Goal: Task Accomplishment & Management: Use online tool/utility

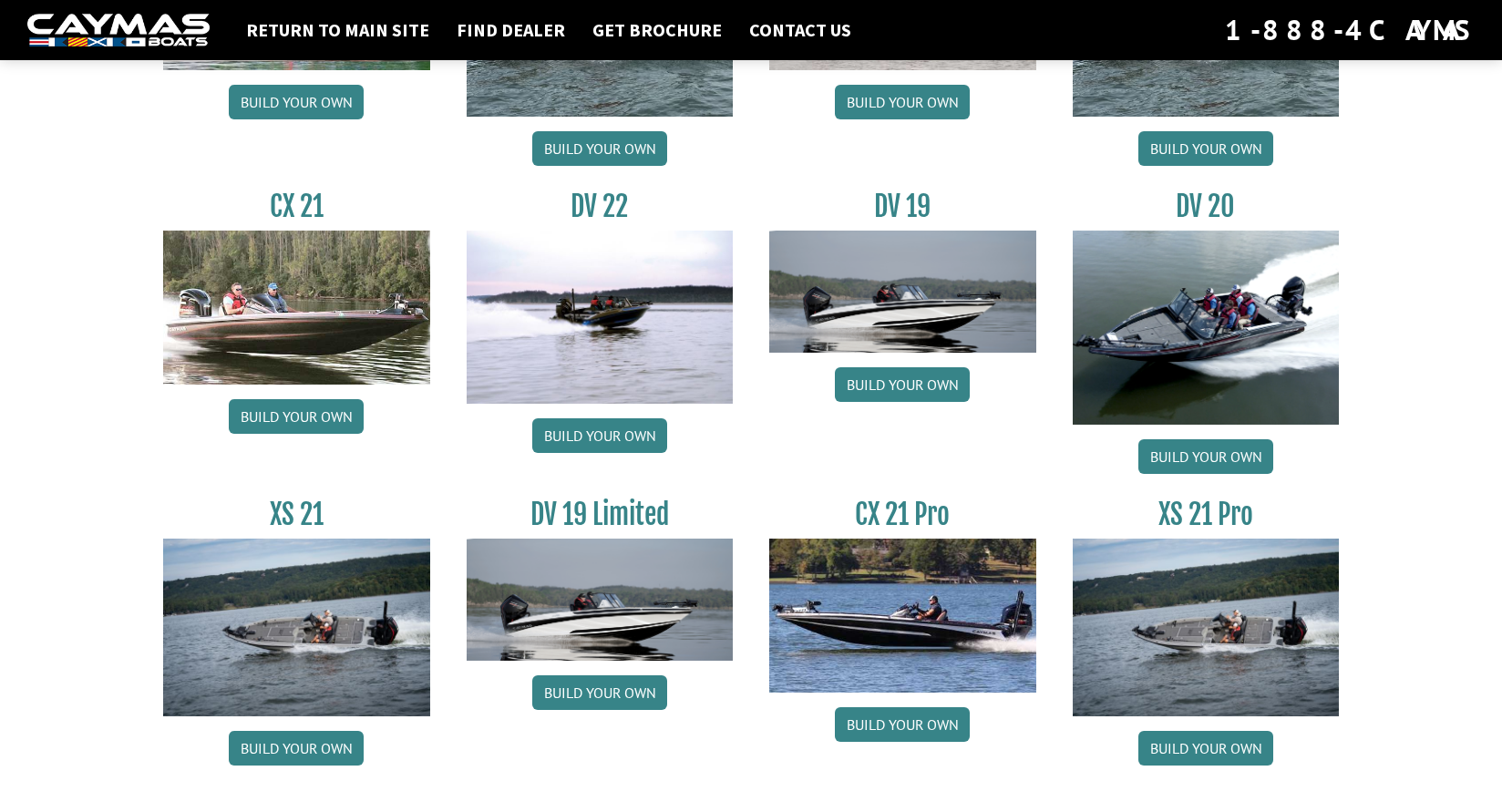
scroll to position [2085, 0]
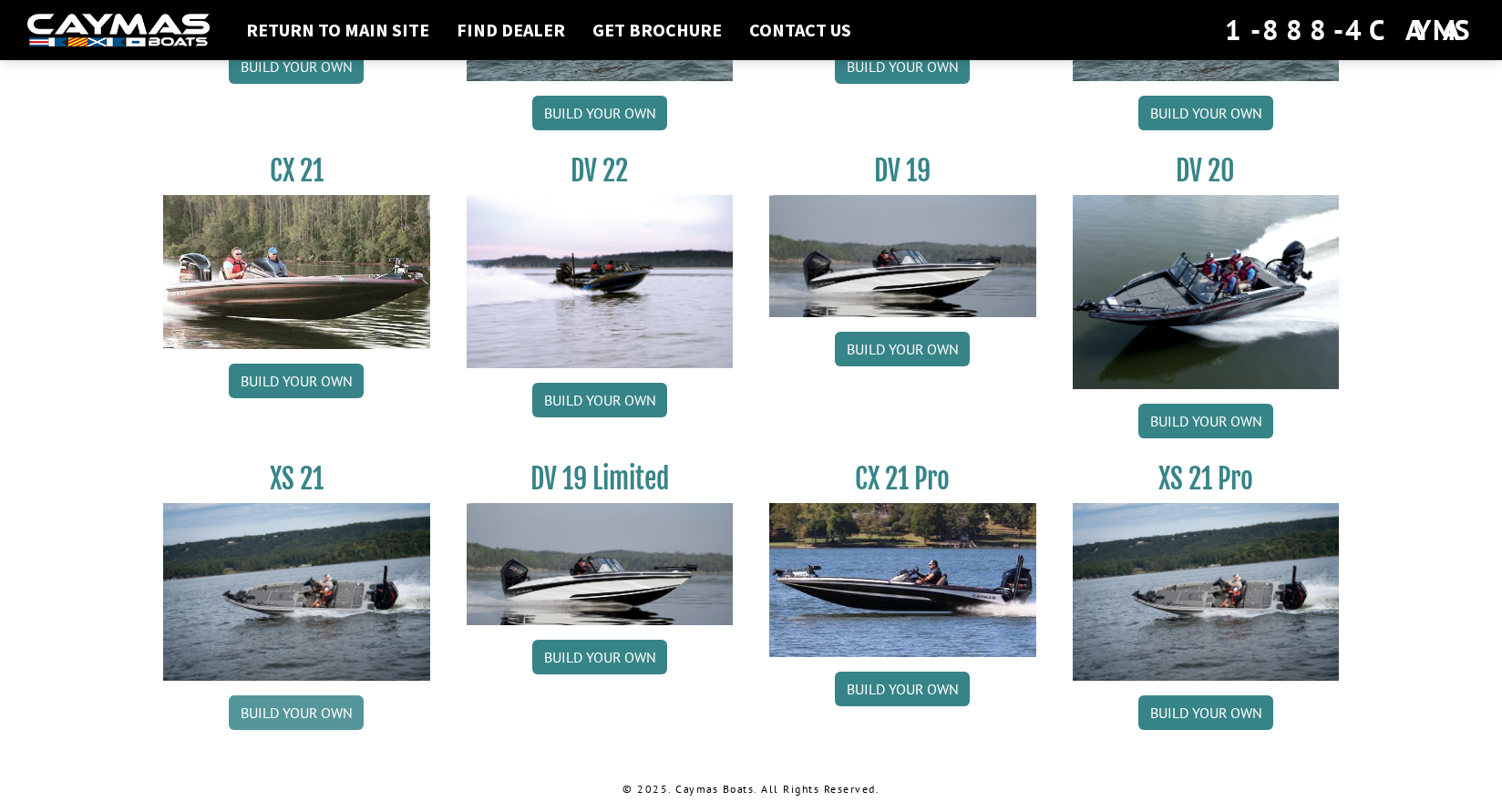
click at [289, 713] on link "Build your own" at bounding box center [296, 712] width 135 height 35
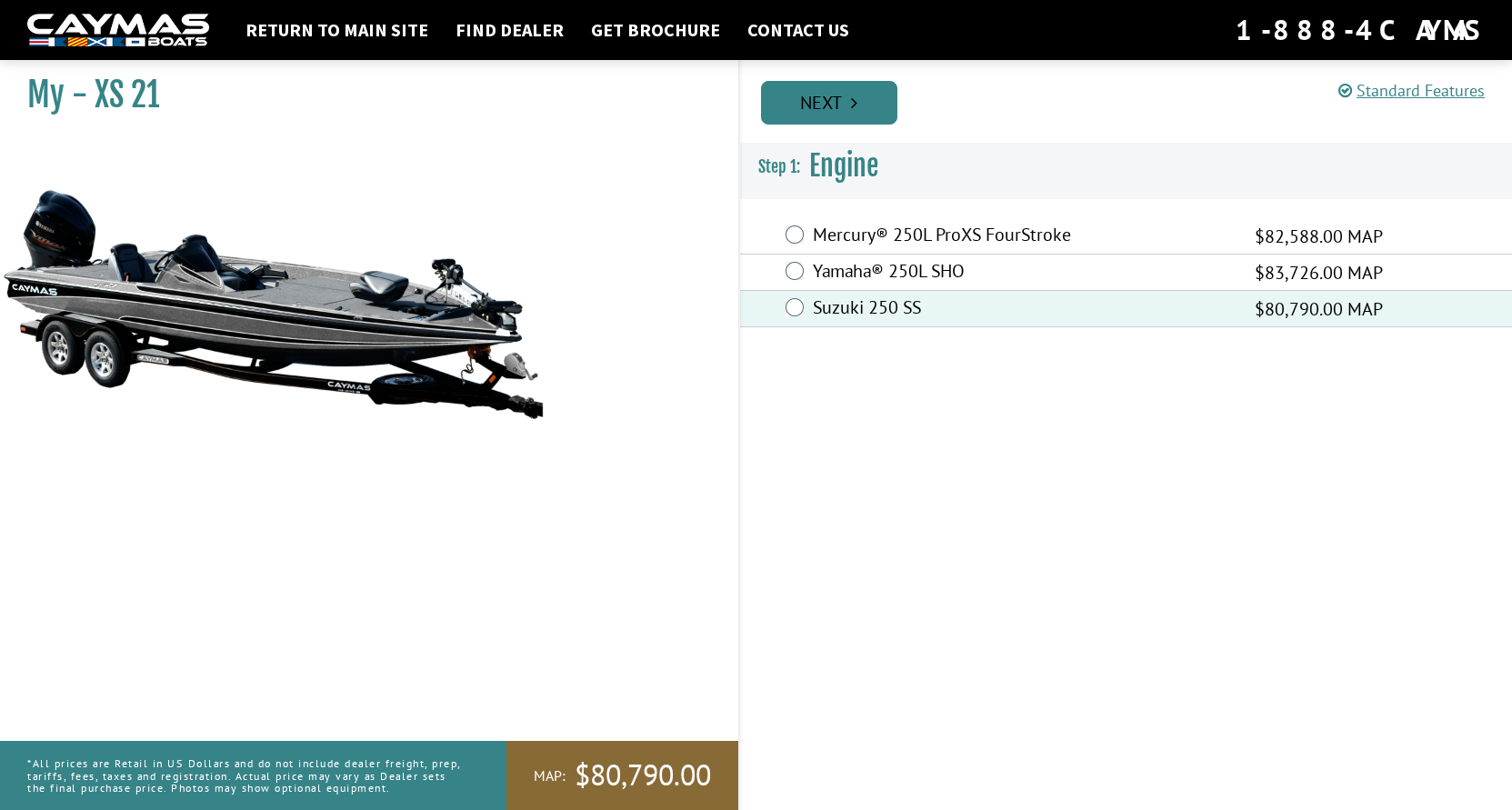
click at [832, 101] on link "Next" at bounding box center [829, 102] width 136 height 44
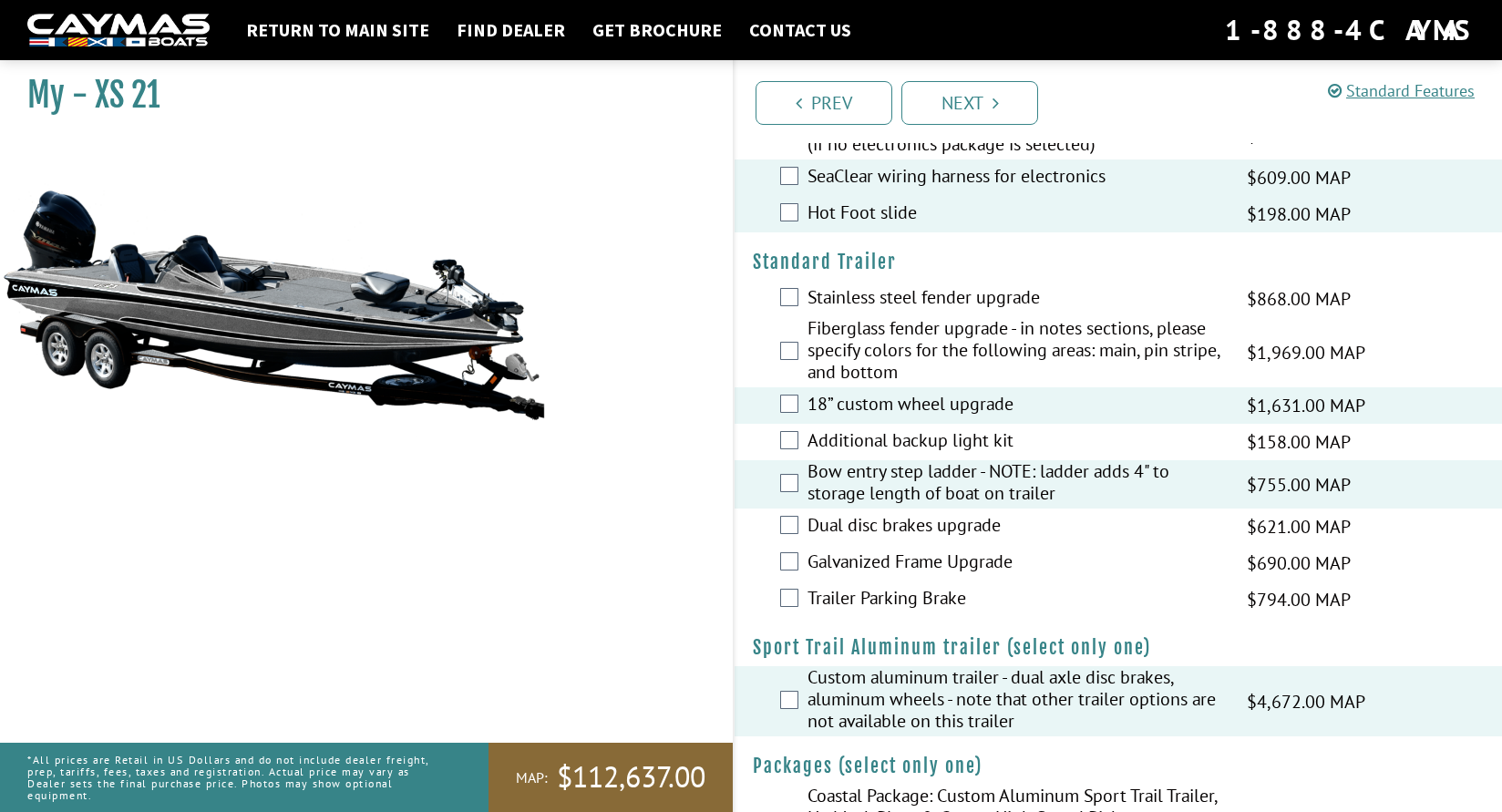
scroll to position [2676, 0]
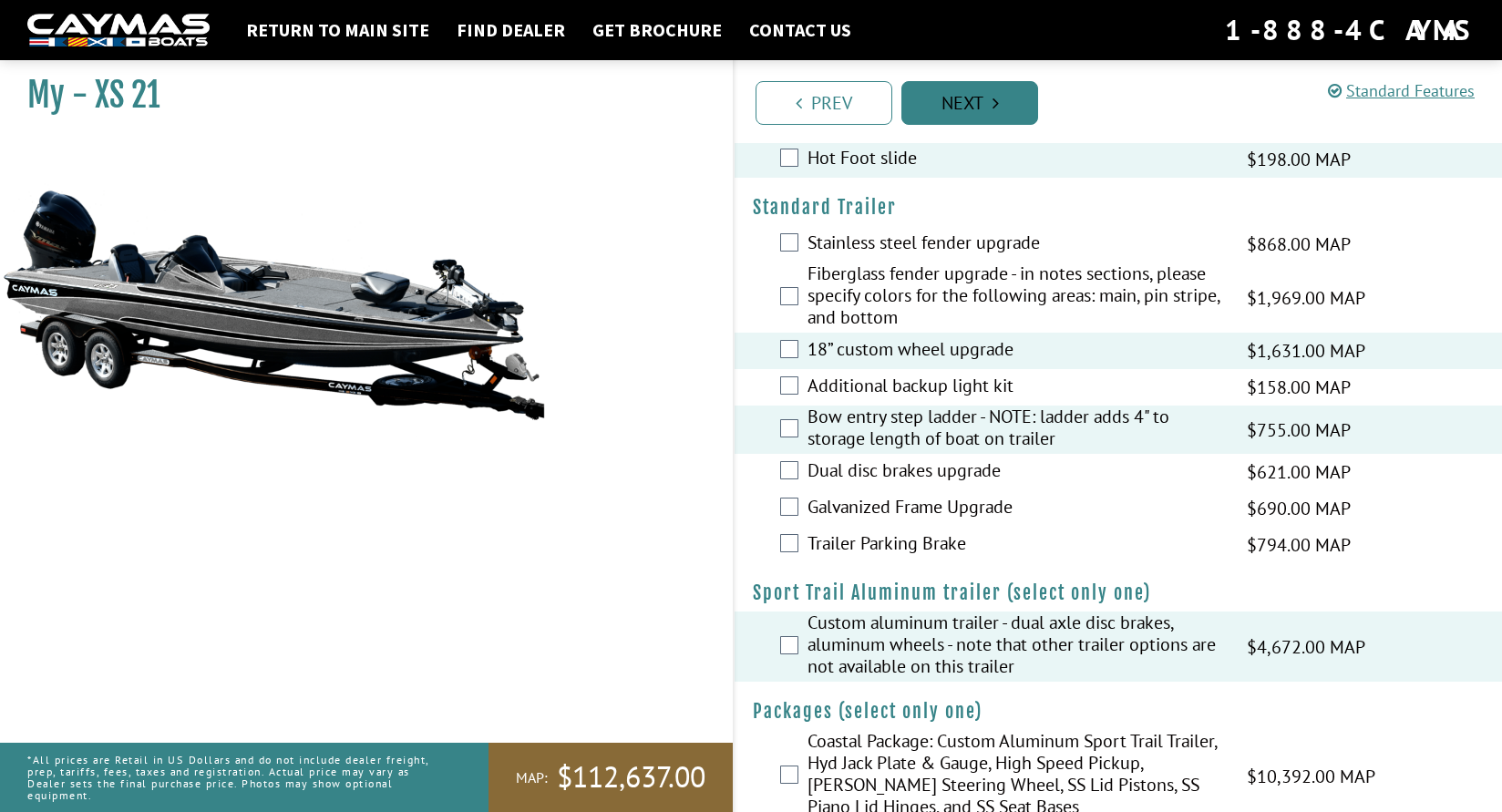
click at [953, 94] on link "Next" at bounding box center [970, 103] width 136 height 44
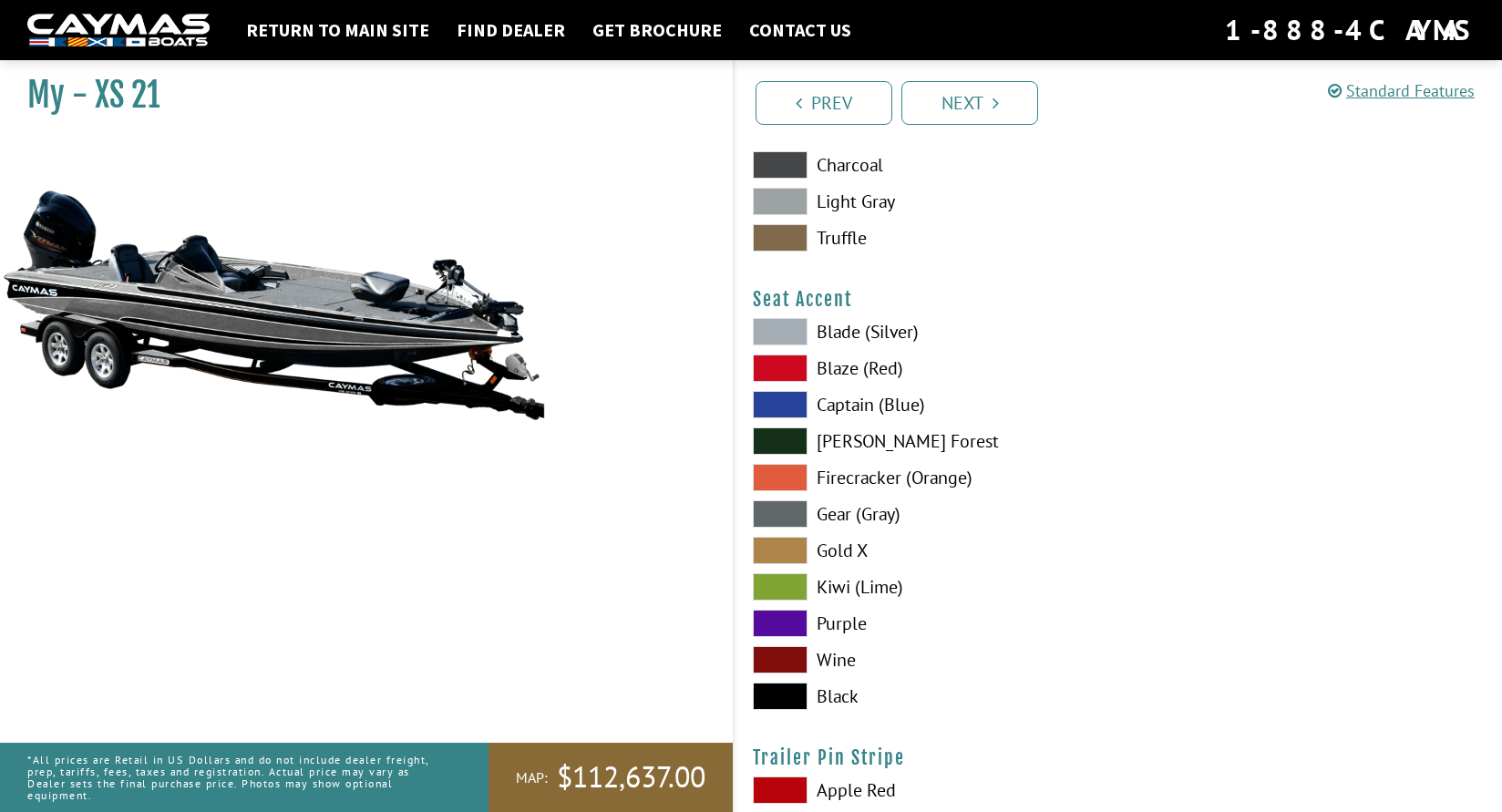
scroll to position [10334, 0]
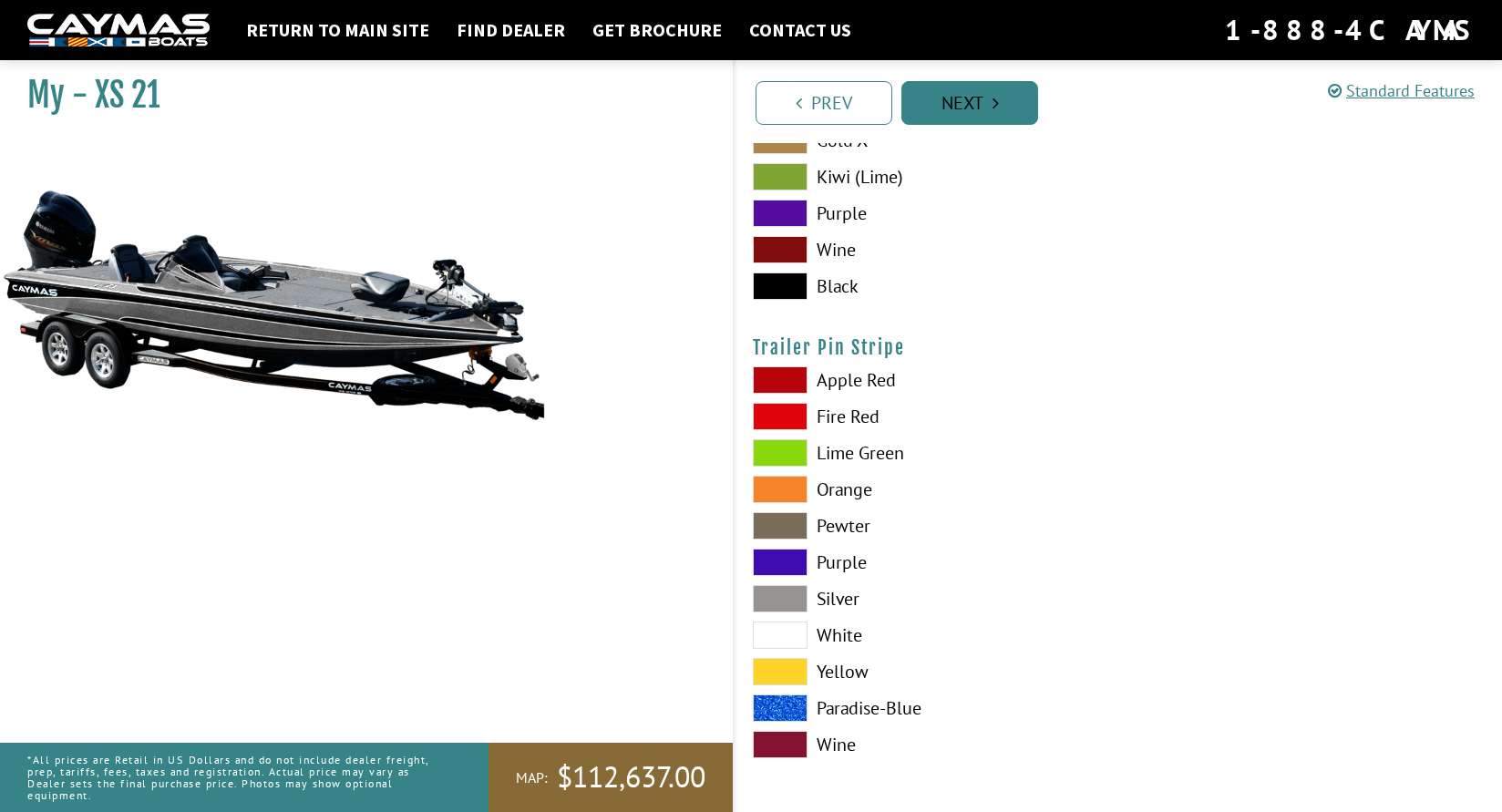
click at [981, 95] on link "Next" at bounding box center [970, 103] width 136 height 44
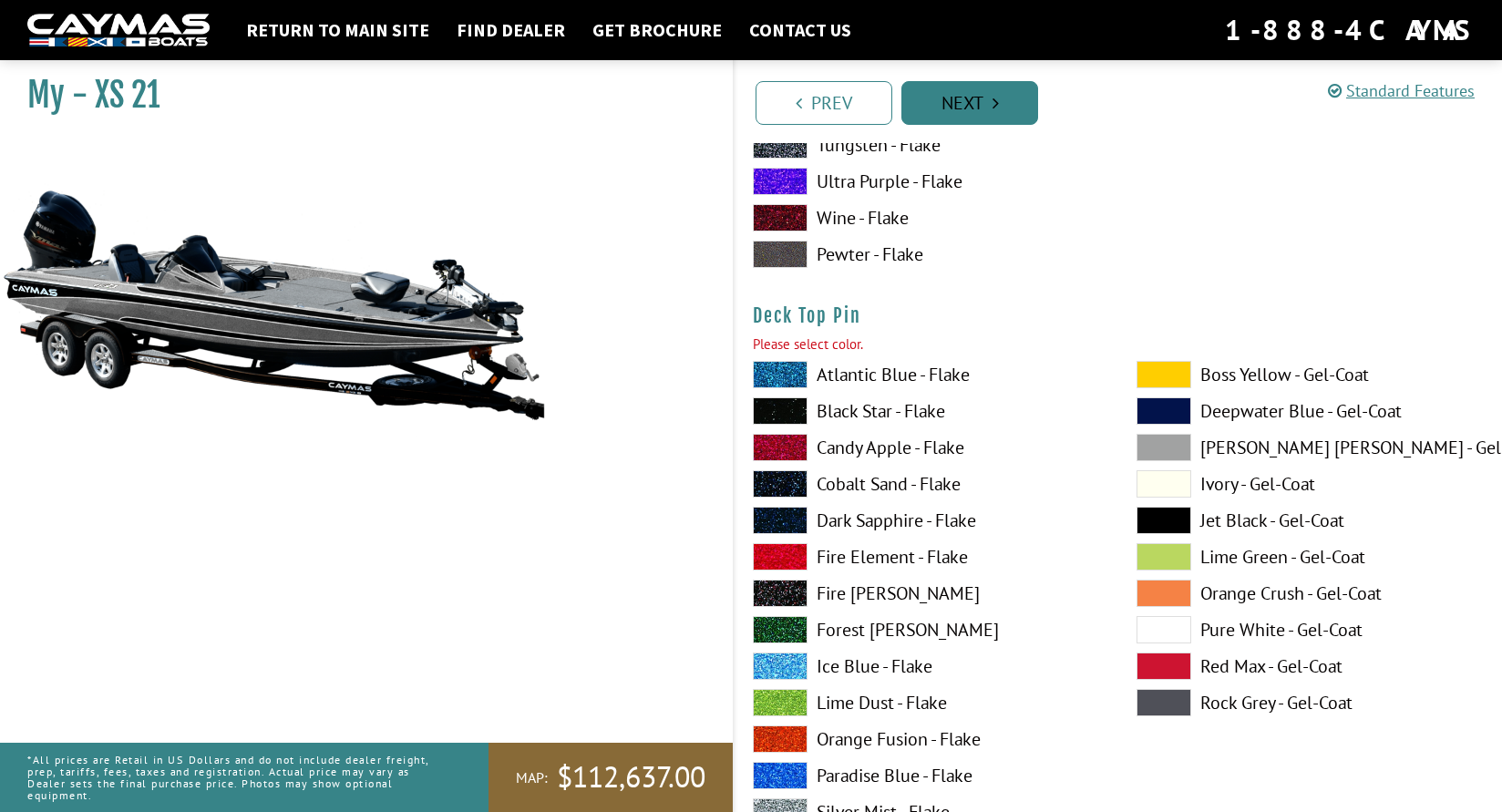
scroll to position [64, 0]
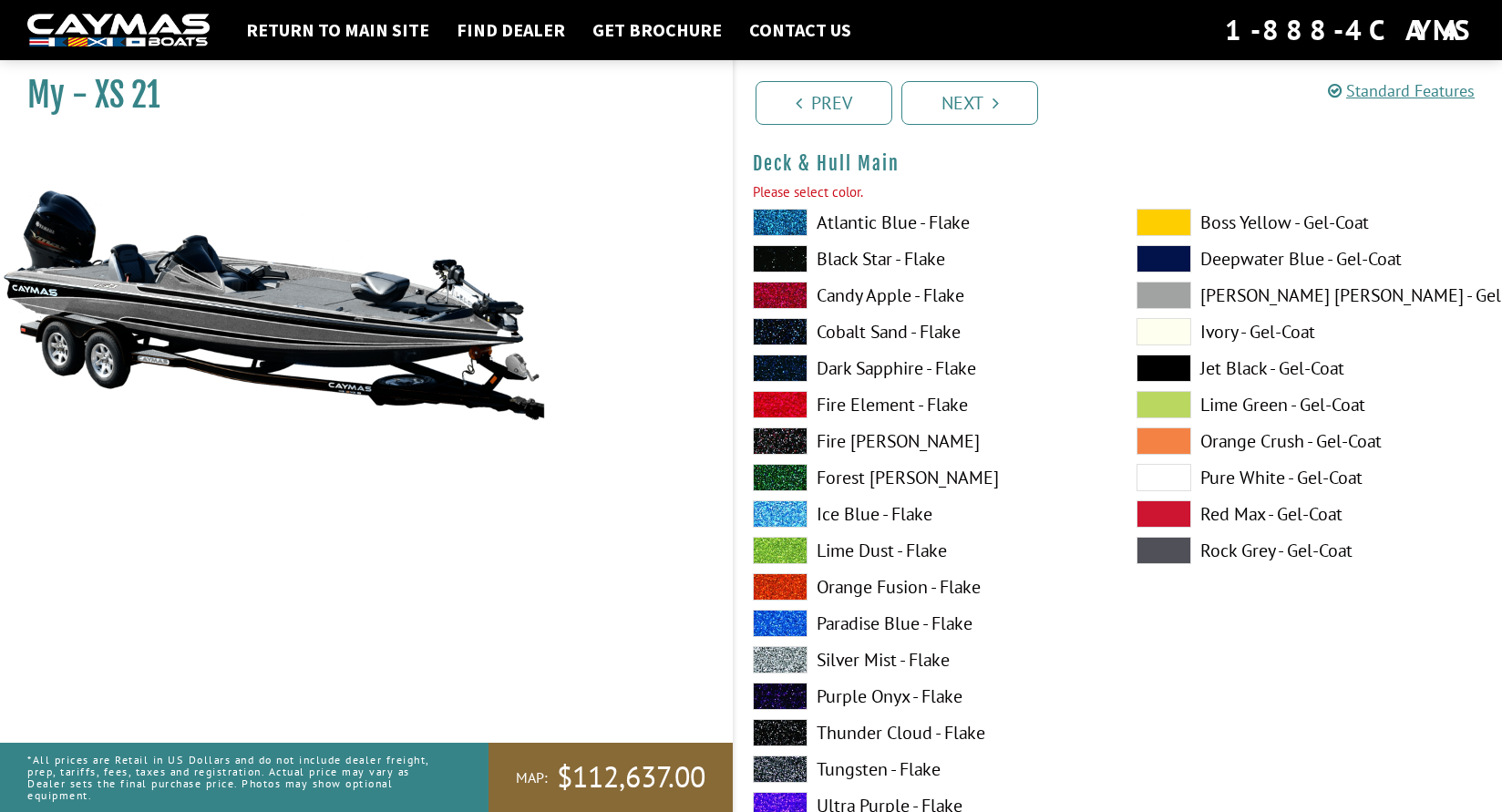
click at [778, 217] on span at bounding box center [779, 222] width 55 height 27
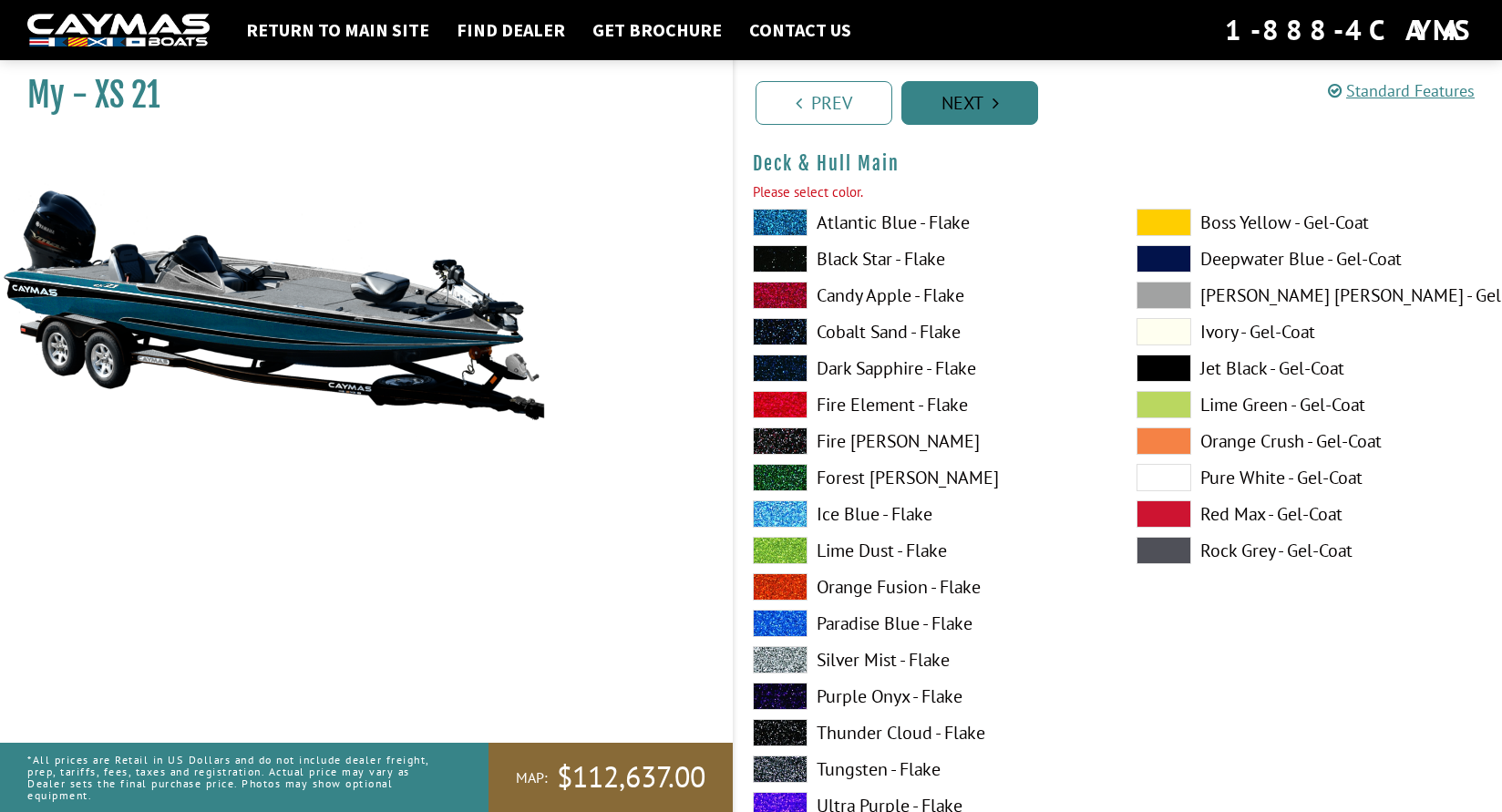
click at [944, 105] on link "Next" at bounding box center [970, 103] width 136 height 44
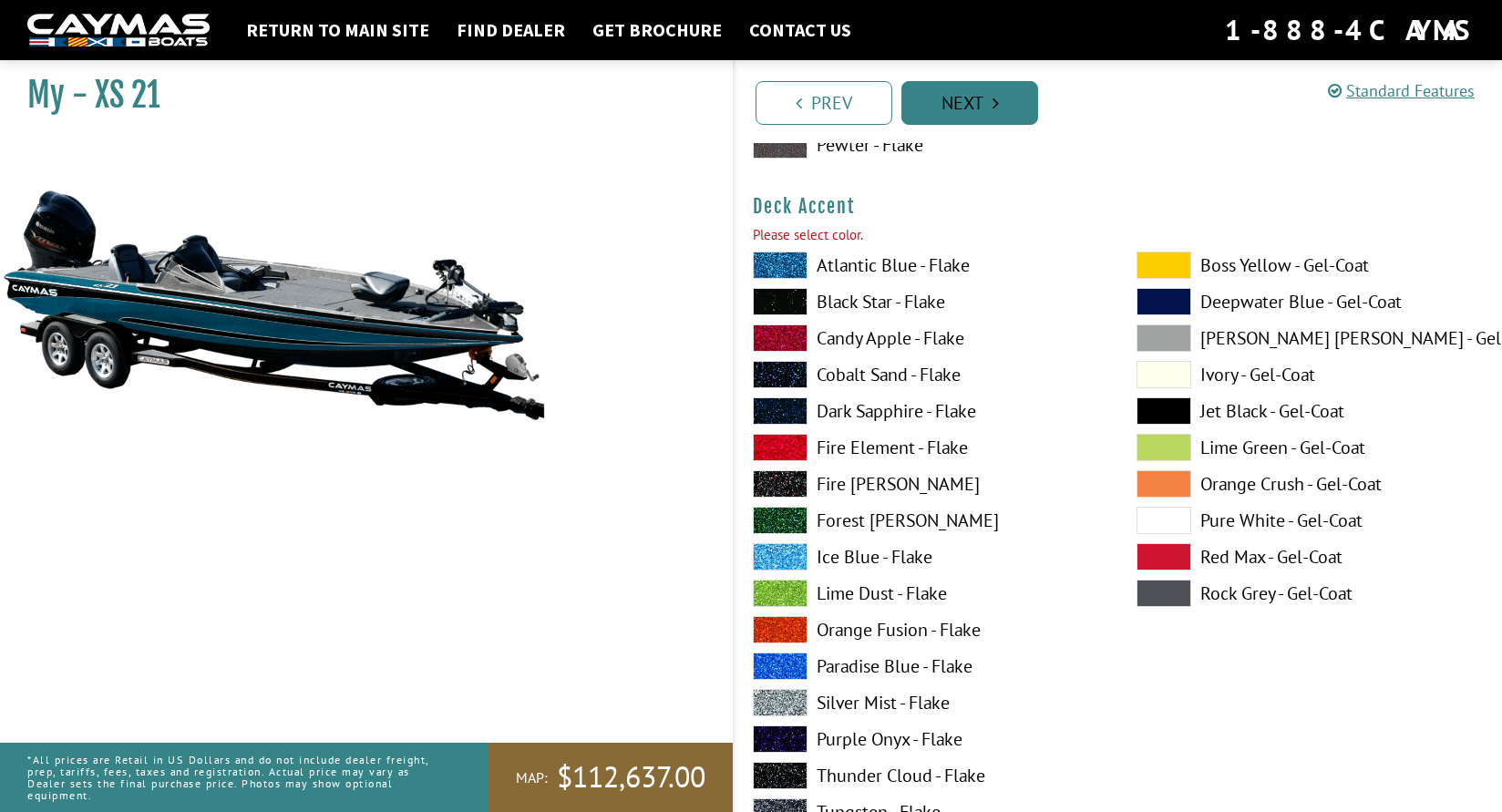
scroll to position [815, 0]
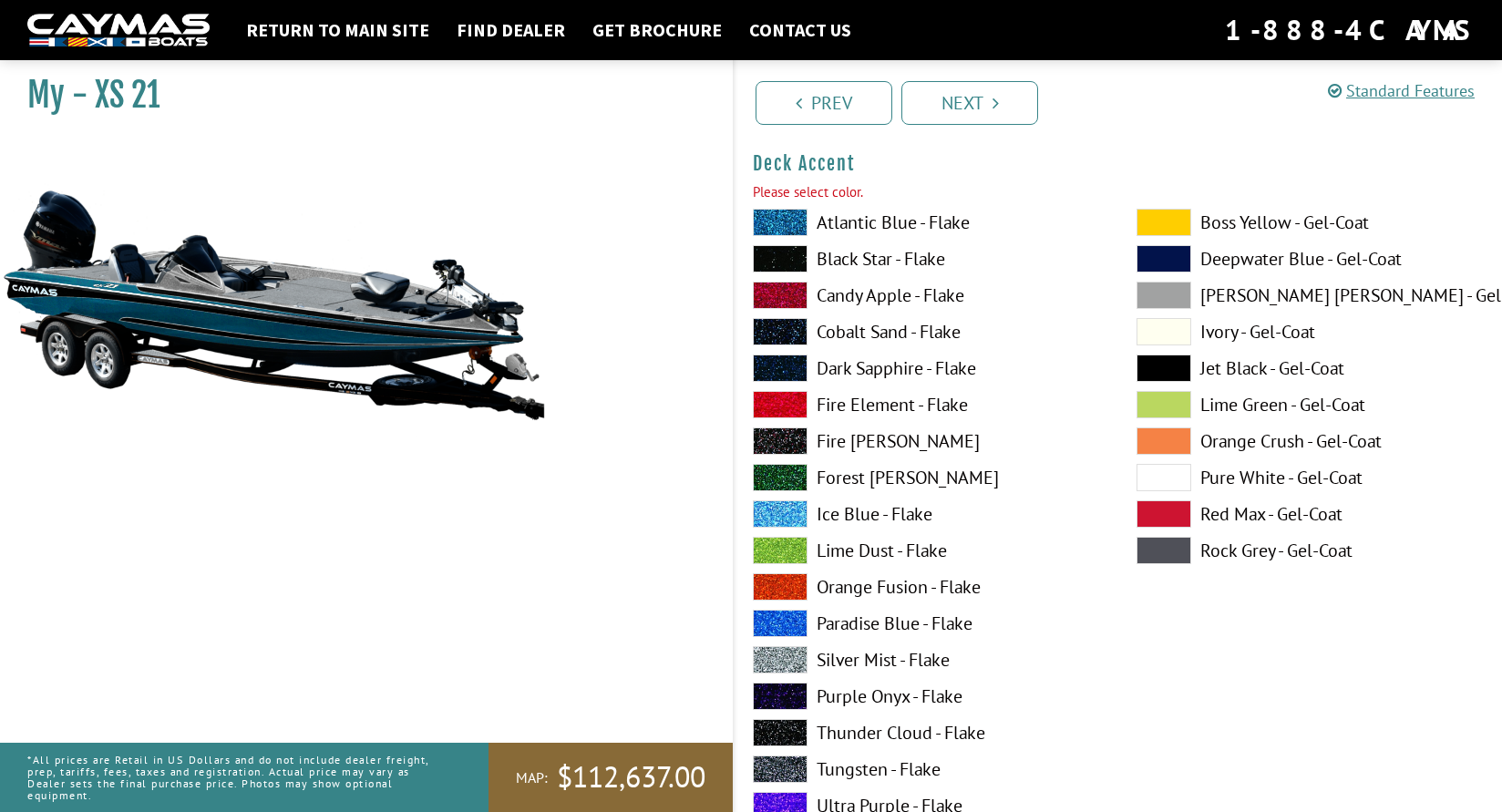
click at [778, 373] on span at bounding box center [779, 368] width 55 height 27
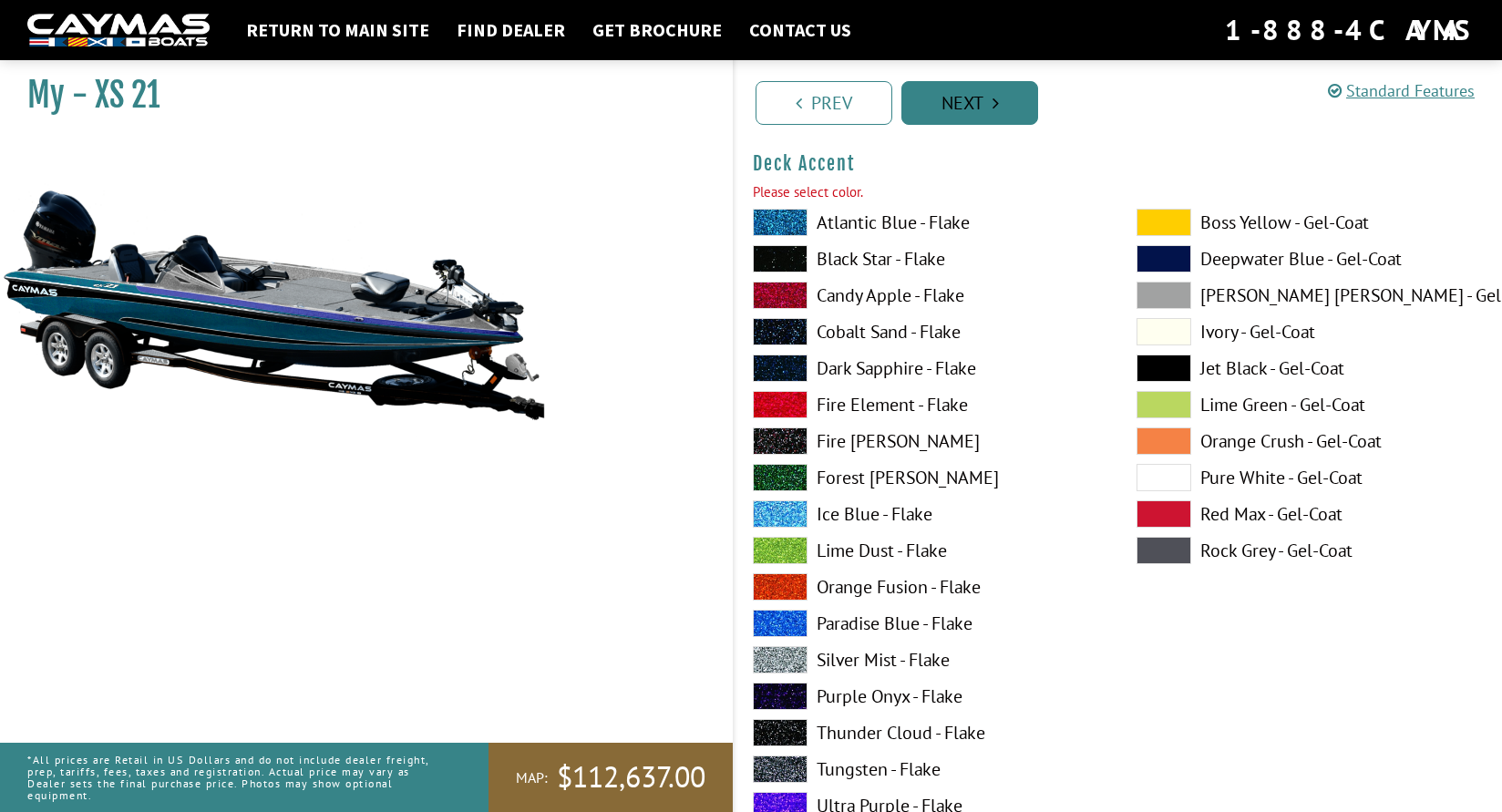
click at [984, 104] on link "Next" at bounding box center [970, 103] width 136 height 44
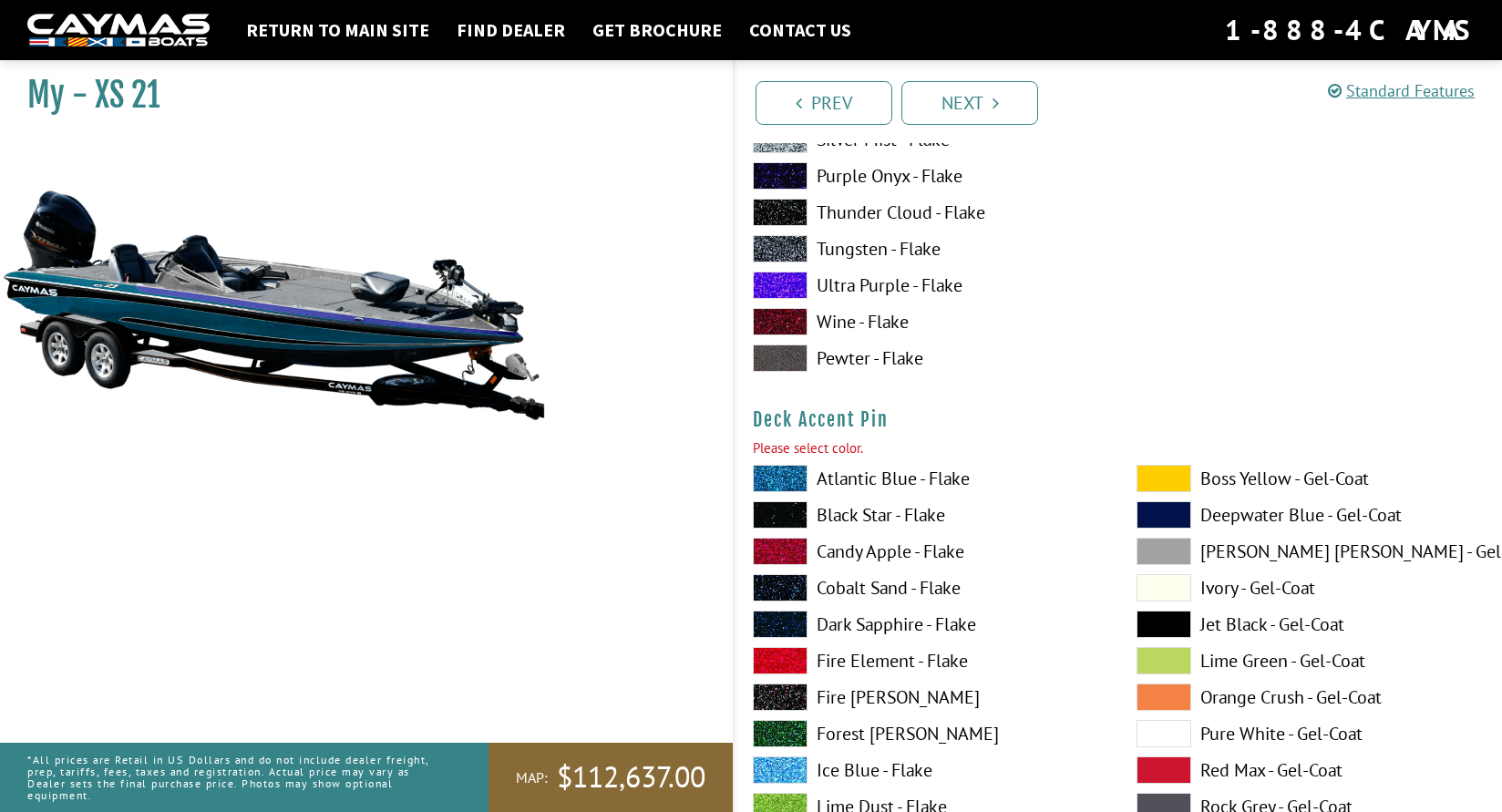
scroll to position [1564, 0]
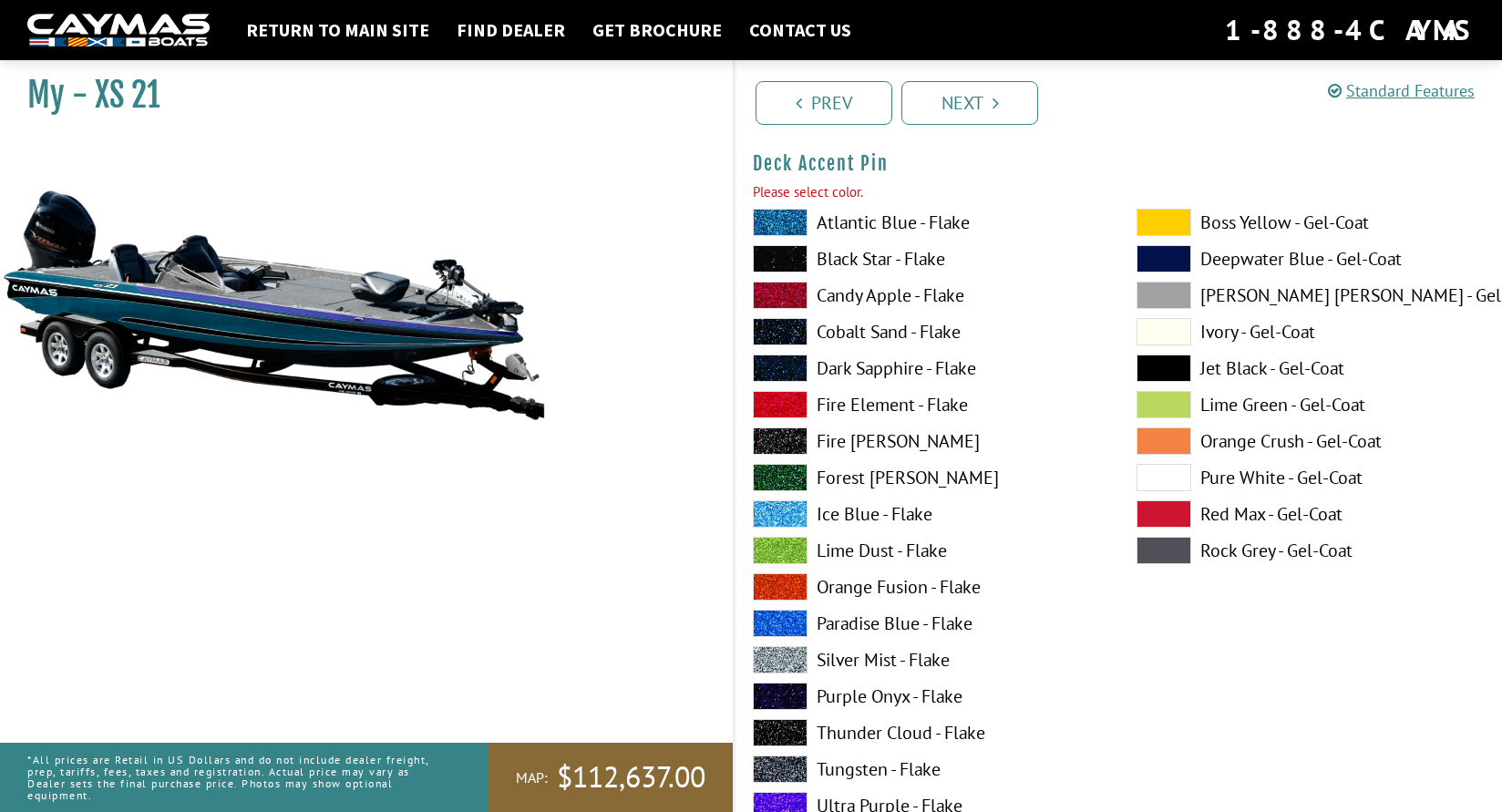
click at [789, 373] on span at bounding box center [779, 368] width 55 height 27
click at [979, 100] on link "Next" at bounding box center [970, 103] width 136 height 44
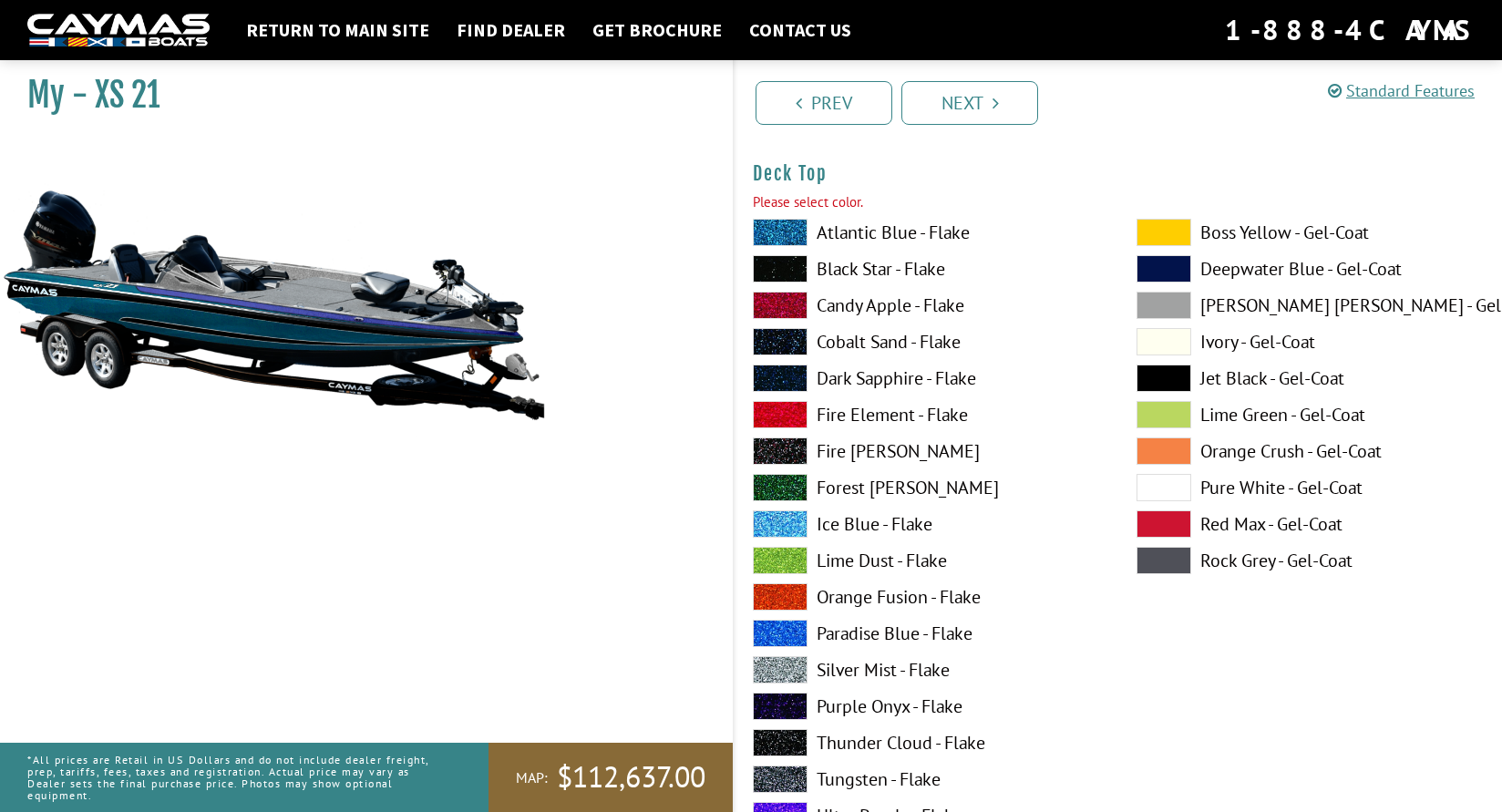
scroll to position [2315, 0]
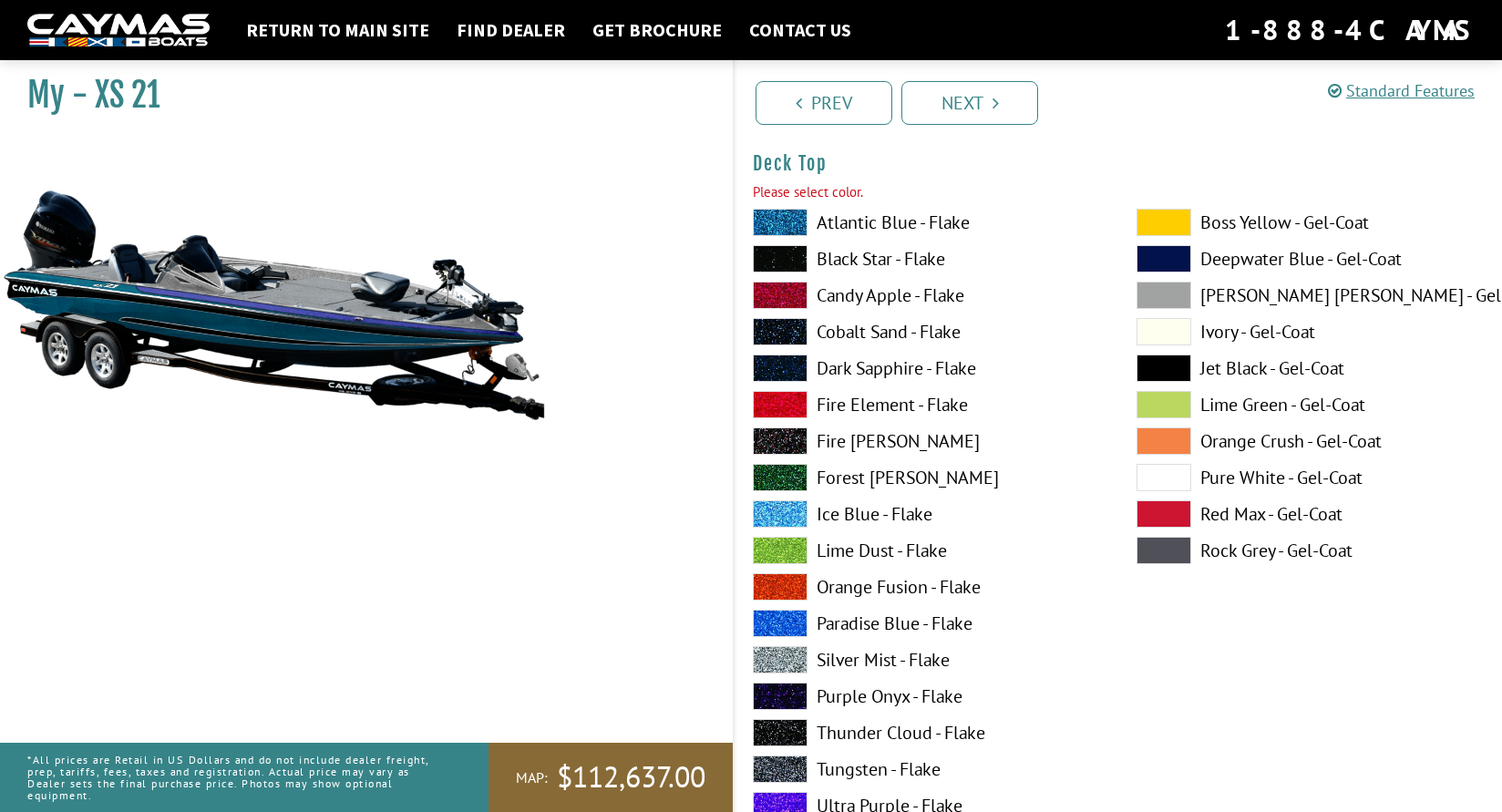
click at [1184, 215] on span at bounding box center [1164, 222] width 55 height 27
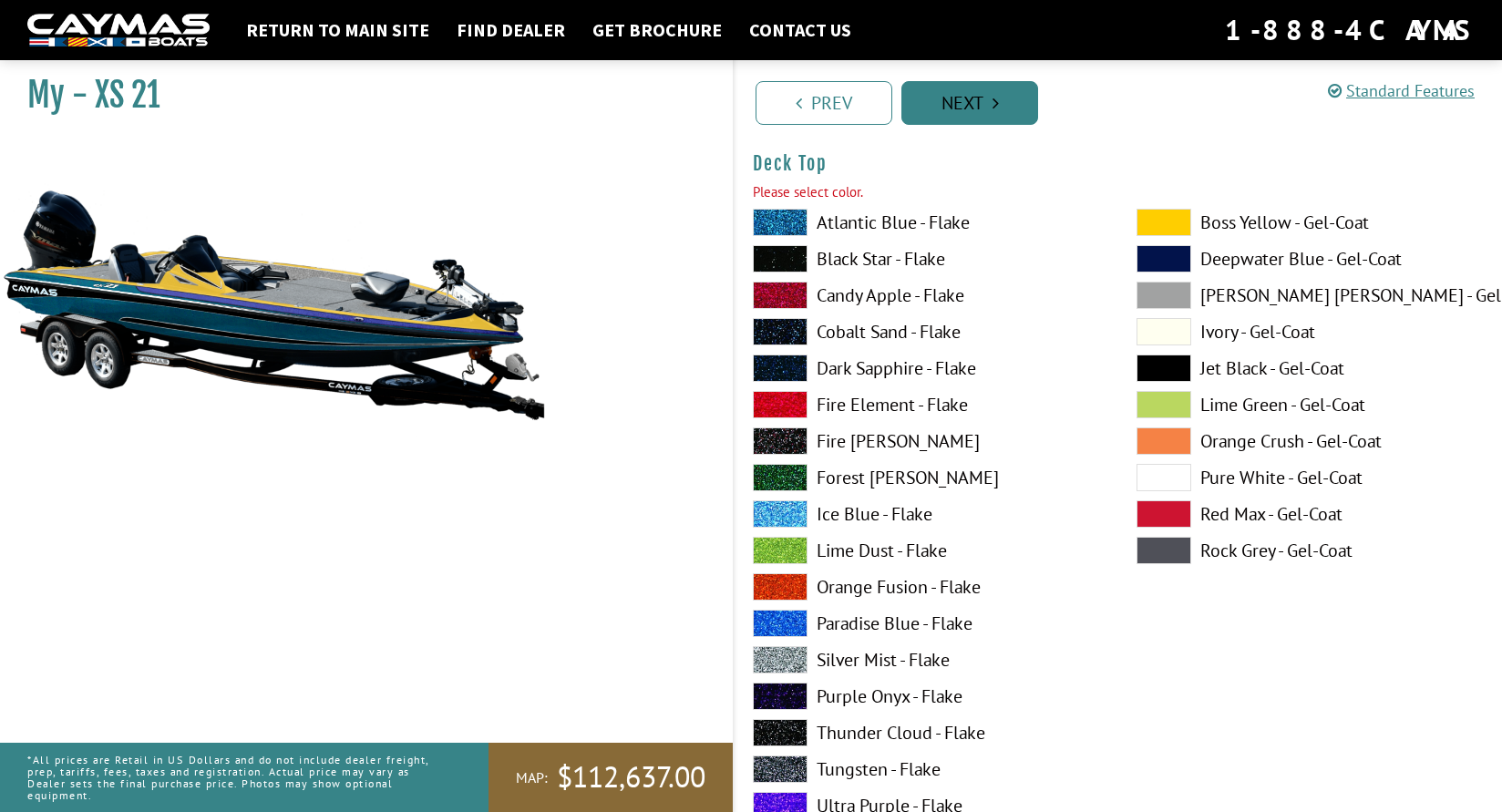
click at [976, 96] on link "Next" at bounding box center [970, 103] width 136 height 44
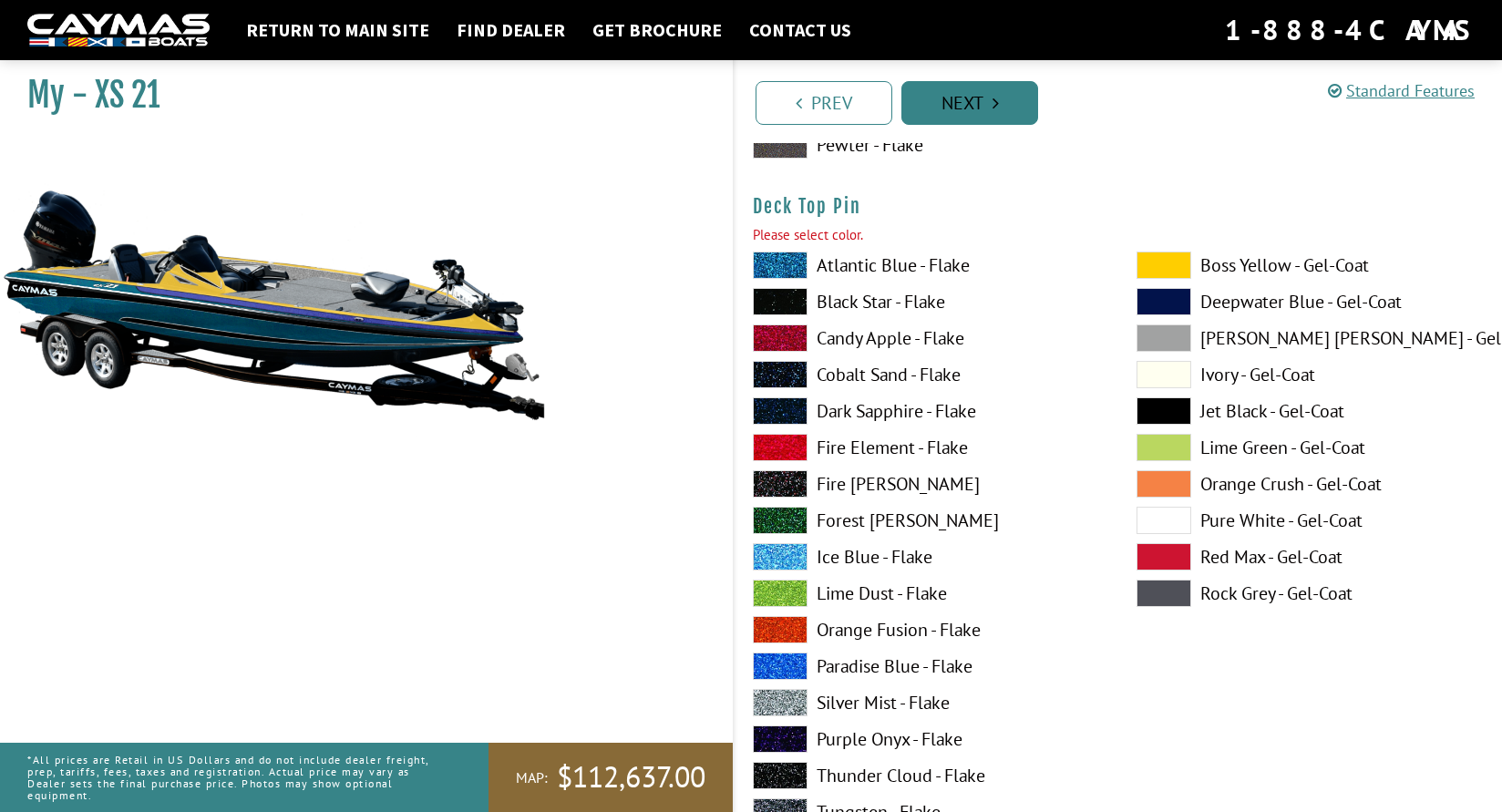
scroll to position [3065, 0]
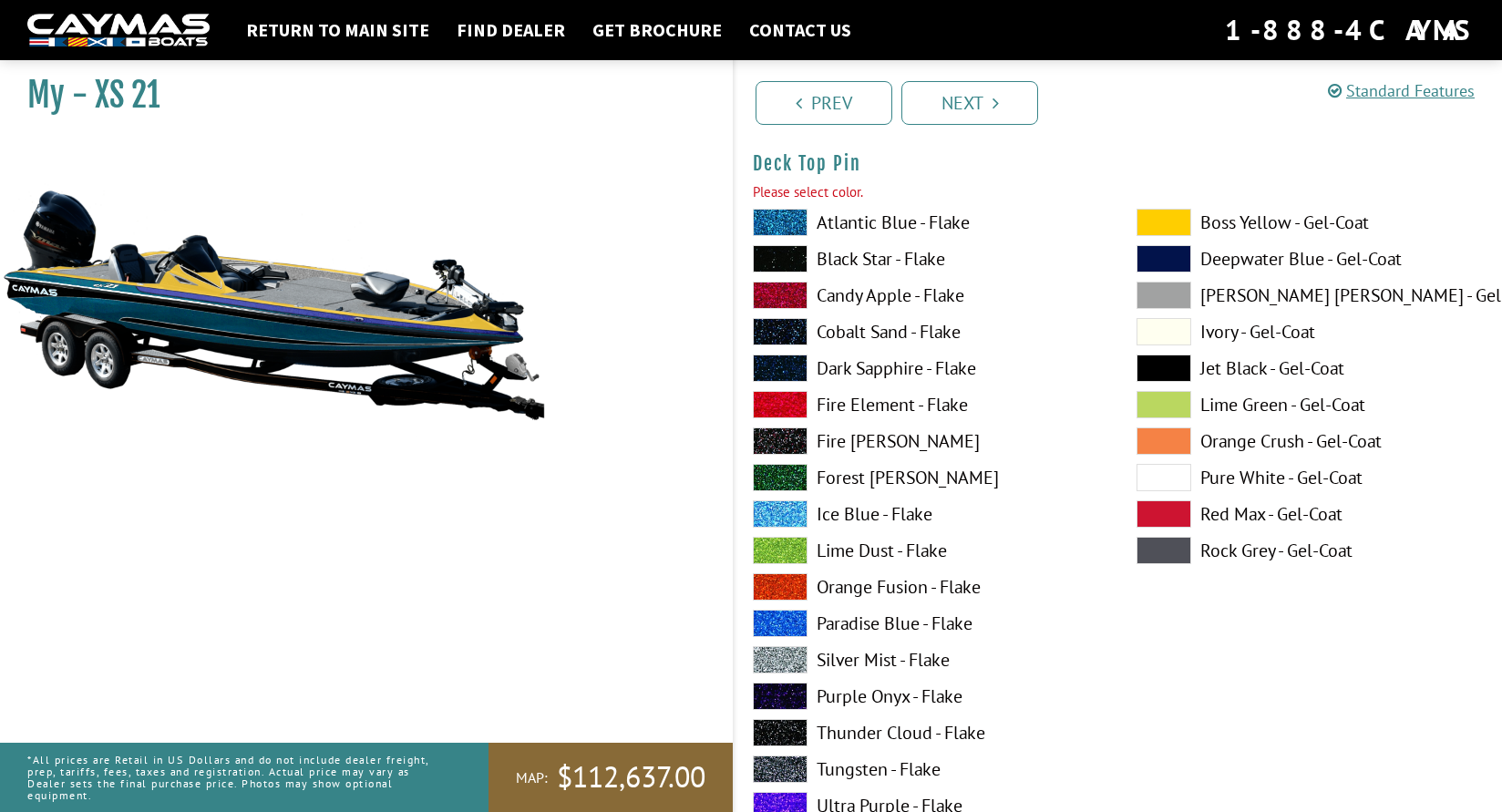
click at [796, 408] on span at bounding box center [779, 404] width 55 height 27
click at [981, 97] on link "Next" at bounding box center [970, 103] width 136 height 44
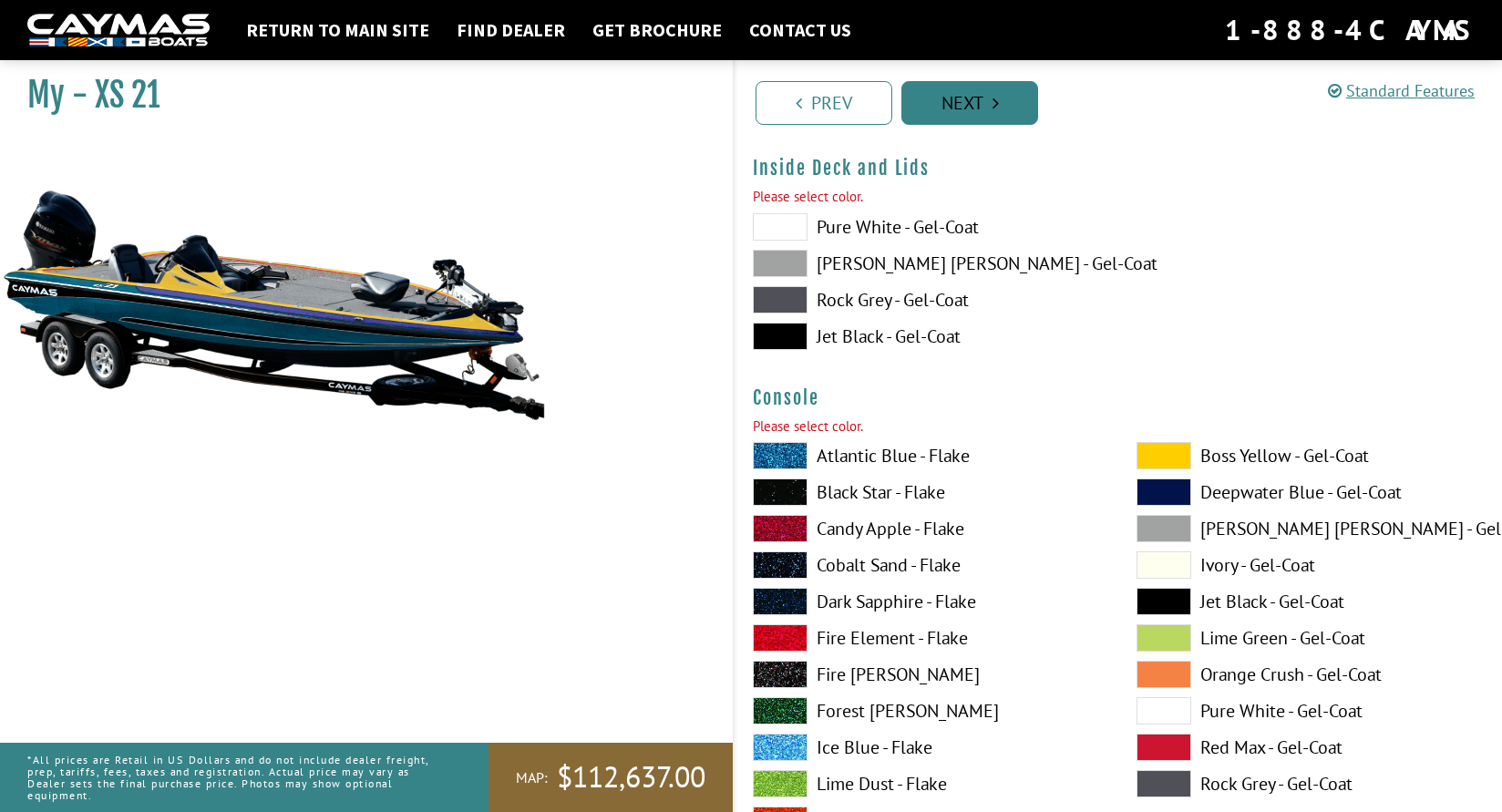
scroll to position [3815, 0]
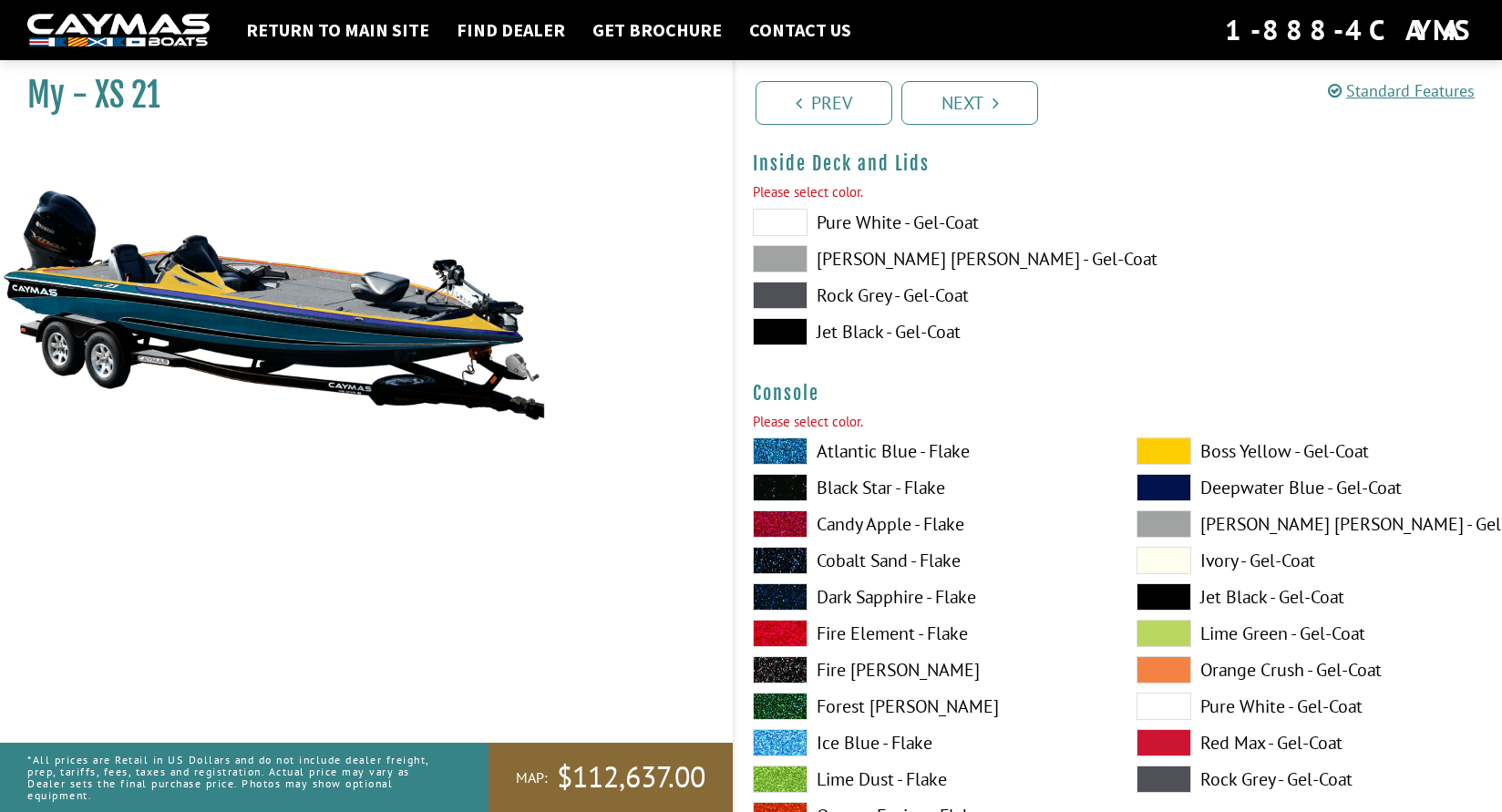
click at [783, 604] on span at bounding box center [779, 596] width 55 height 27
click at [939, 135] on div "Prev Next" at bounding box center [1117, 101] width 769 height 83
click at [964, 103] on link "Next" at bounding box center [970, 103] width 136 height 44
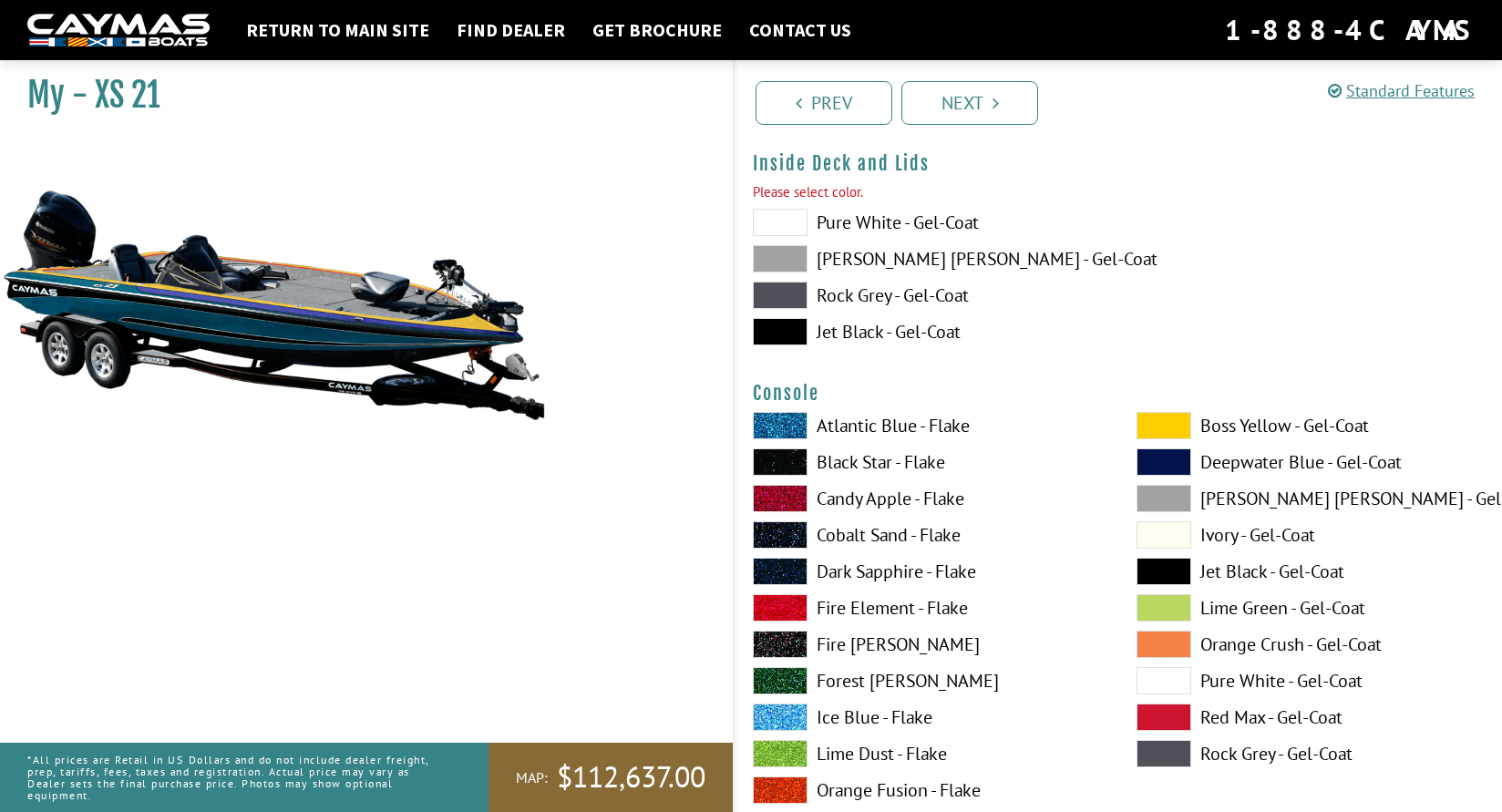
click at [793, 227] on span at bounding box center [779, 222] width 55 height 27
click at [1014, 112] on link "Next" at bounding box center [970, 103] width 136 height 44
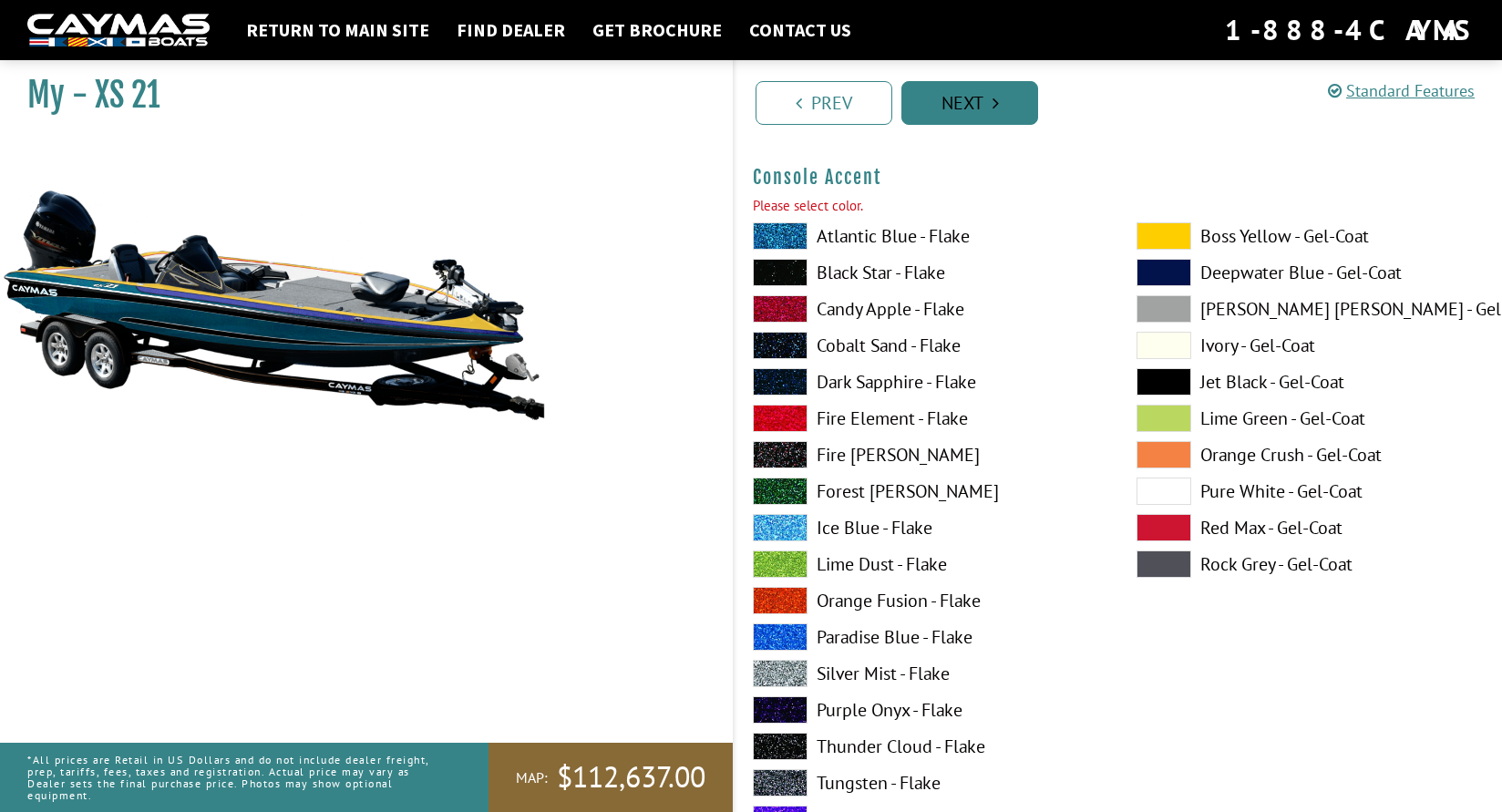
scroll to position [4767, 0]
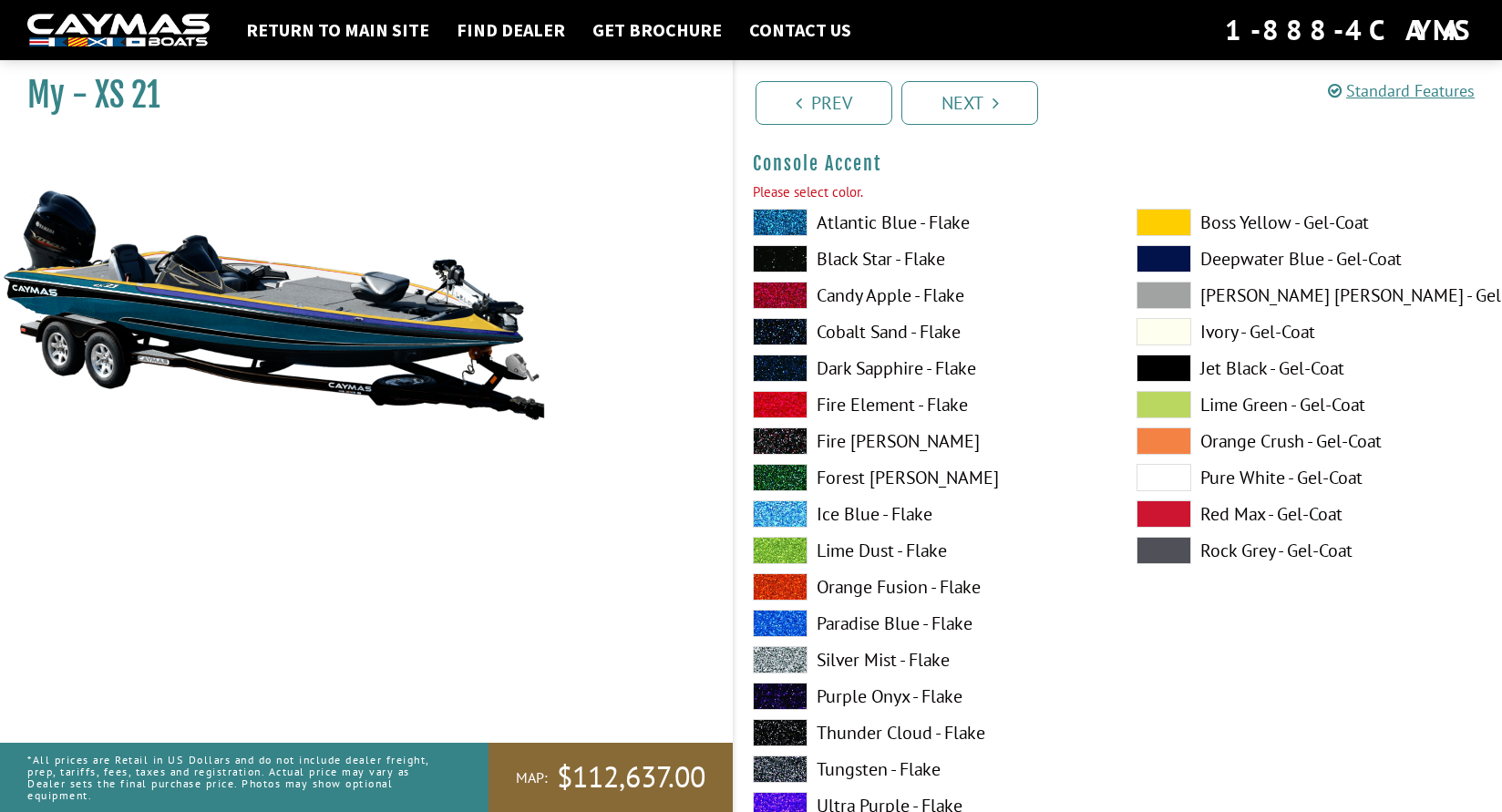
click at [791, 477] on span at bounding box center [779, 477] width 55 height 27
click at [984, 104] on link "Next" at bounding box center [970, 103] width 136 height 44
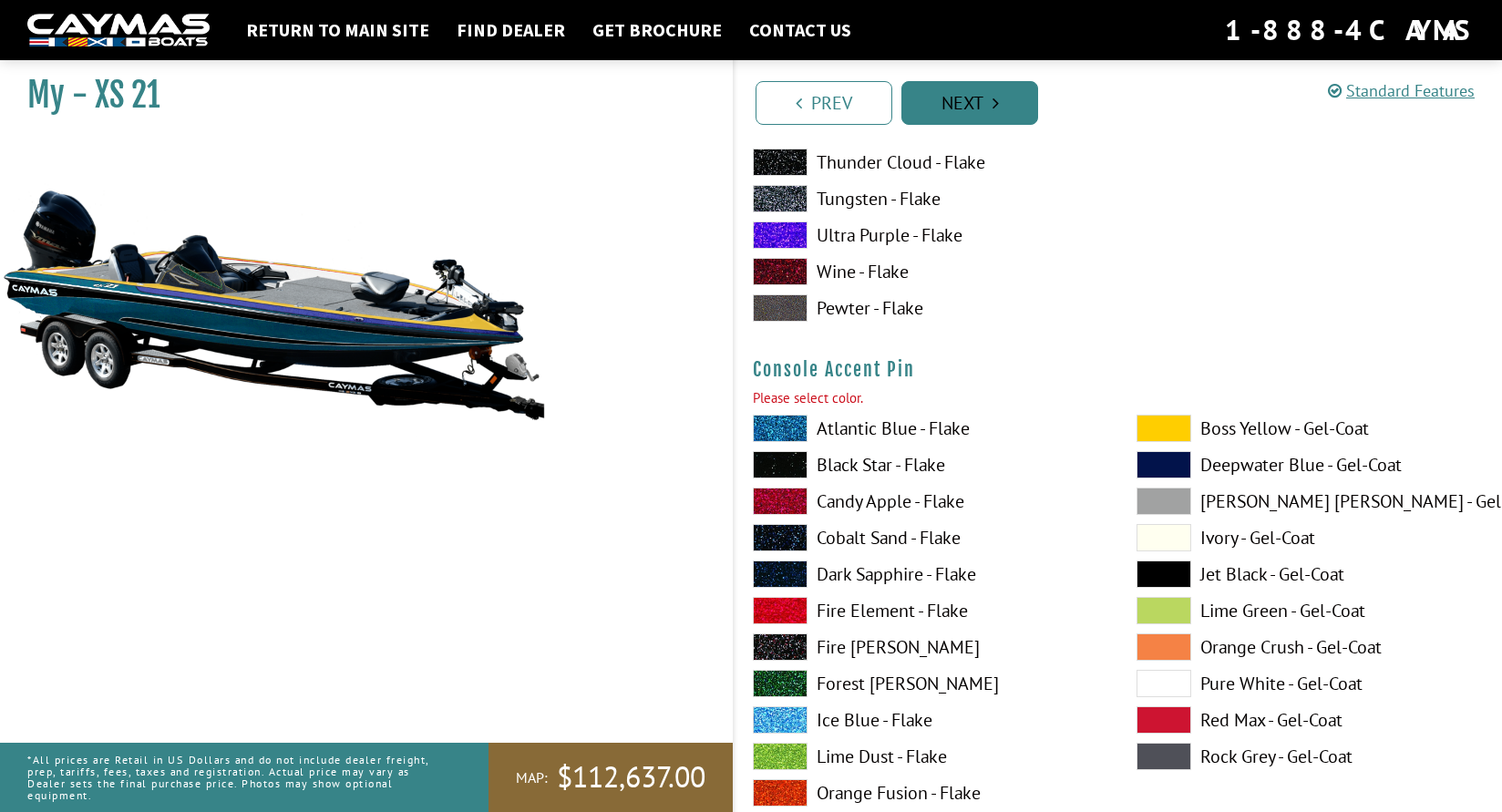
scroll to position [5518, 0]
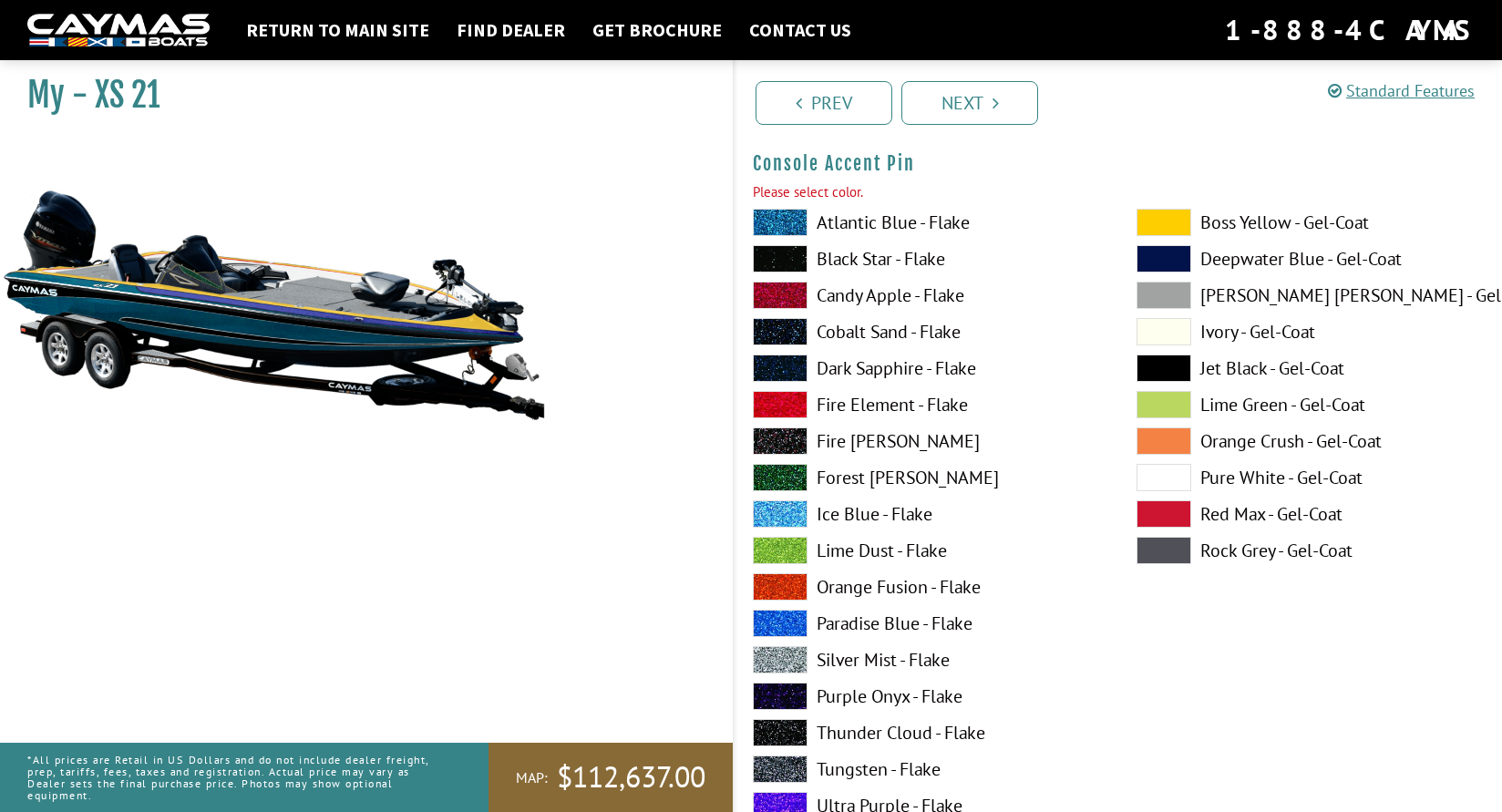
click at [791, 504] on span at bounding box center [779, 513] width 55 height 27
click at [947, 120] on link "Next" at bounding box center [970, 103] width 136 height 44
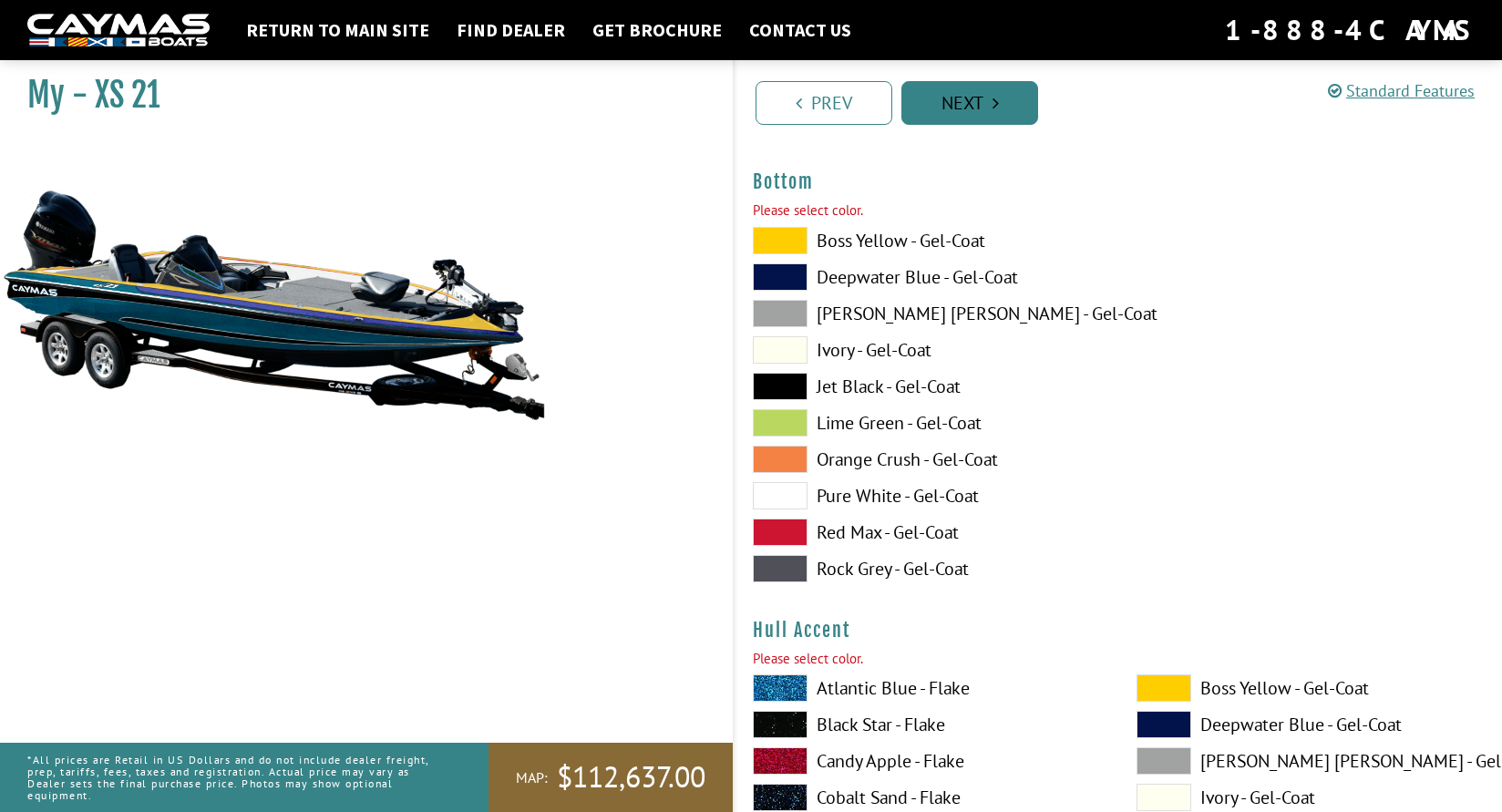
scroll to position [6268, 0]
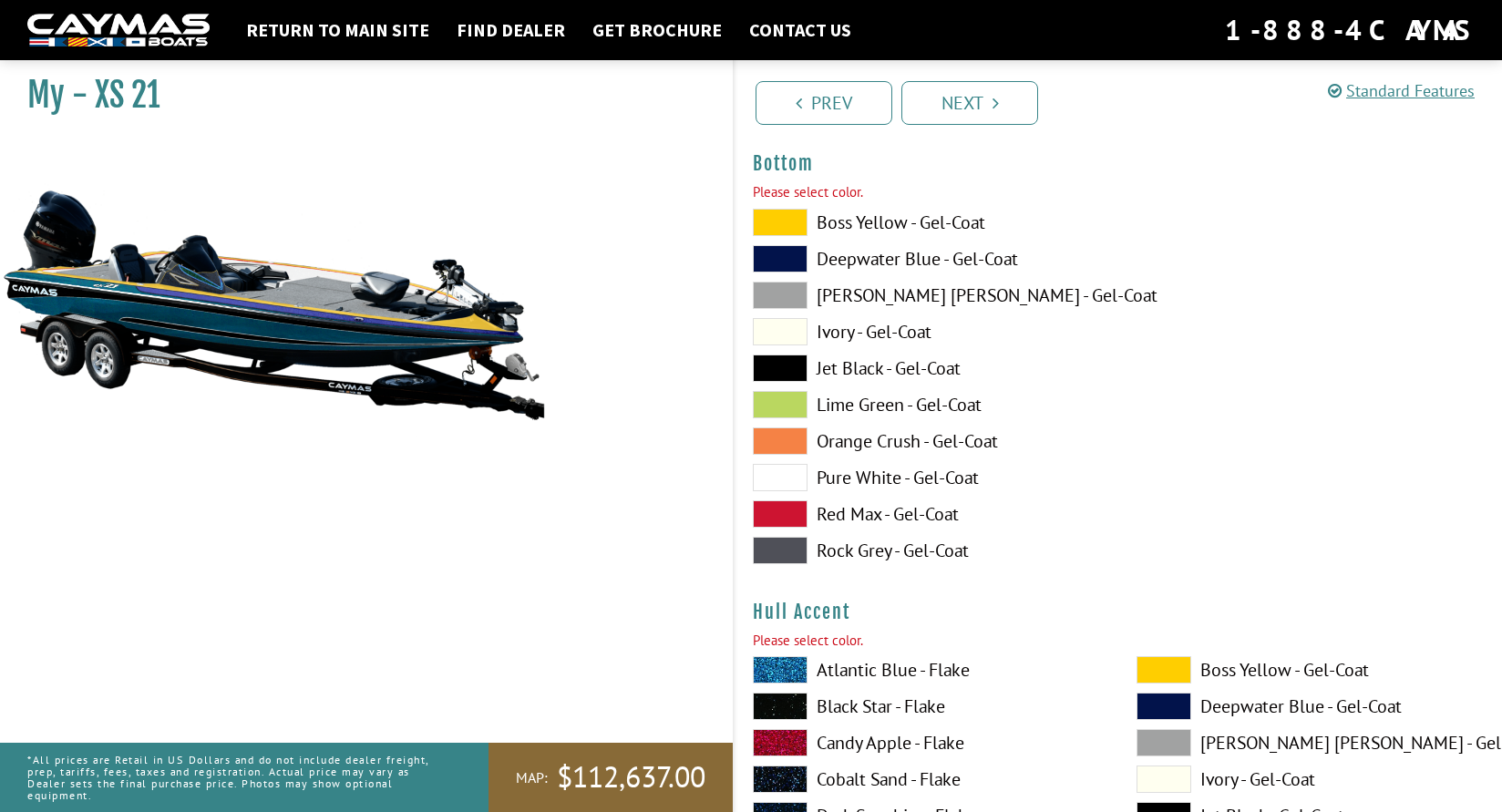
click at [779, 409] on span at bounding box center [779, 404] width 55 height 27
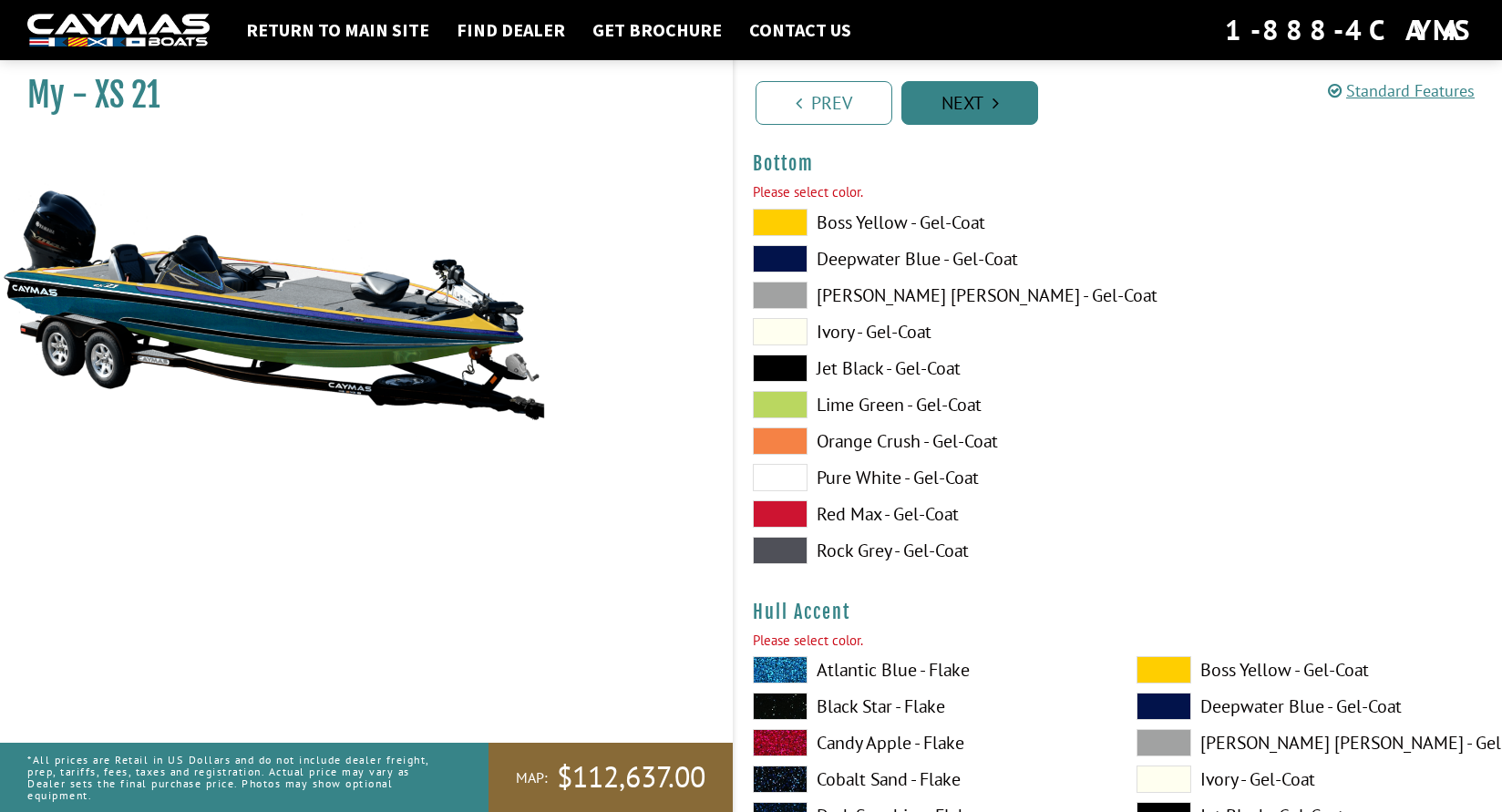
click at [1015, 97] on link "Next" at bounding box center [970, 103] width 136 height 44
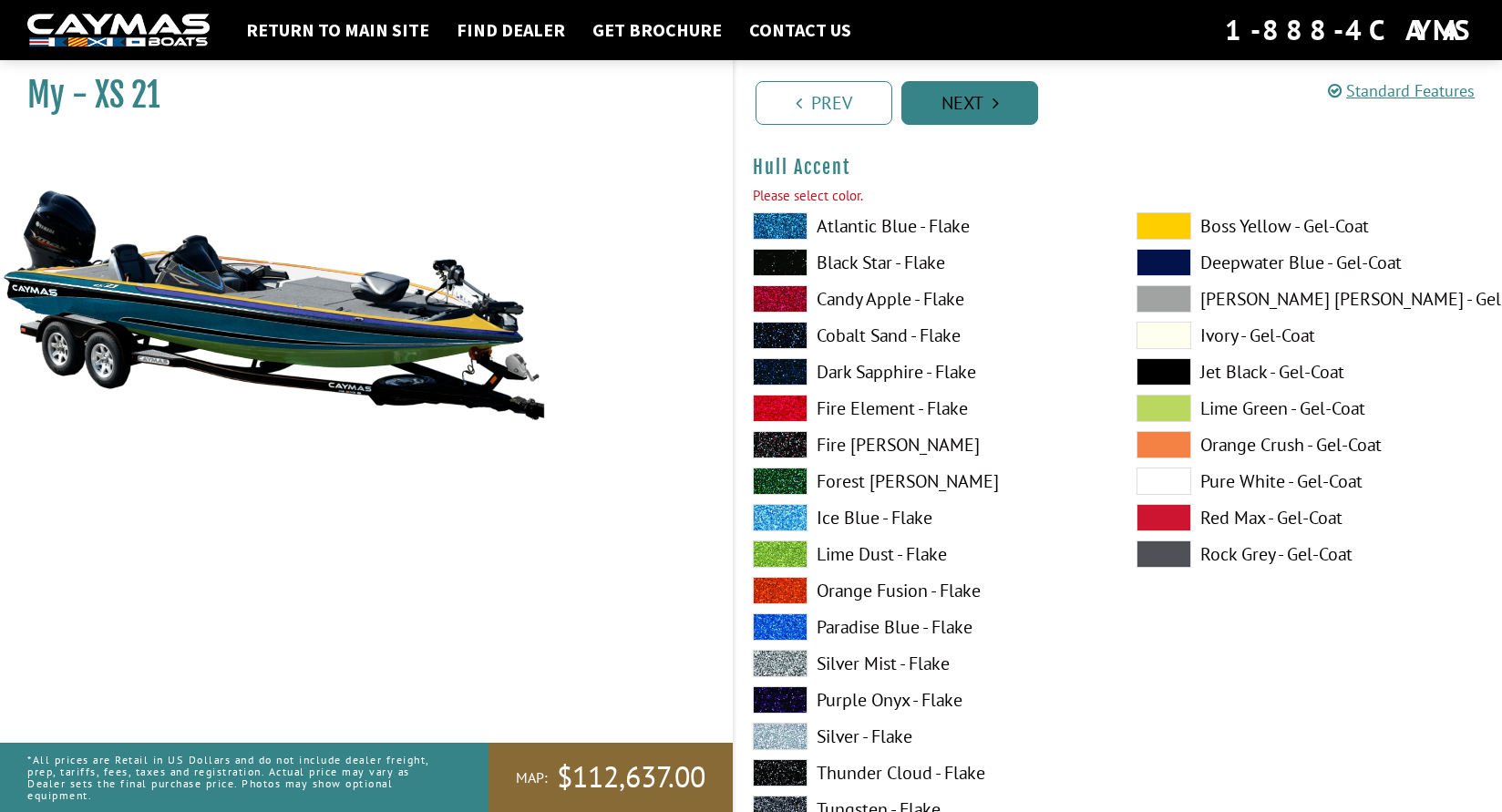
scroll to position [6690, 0]
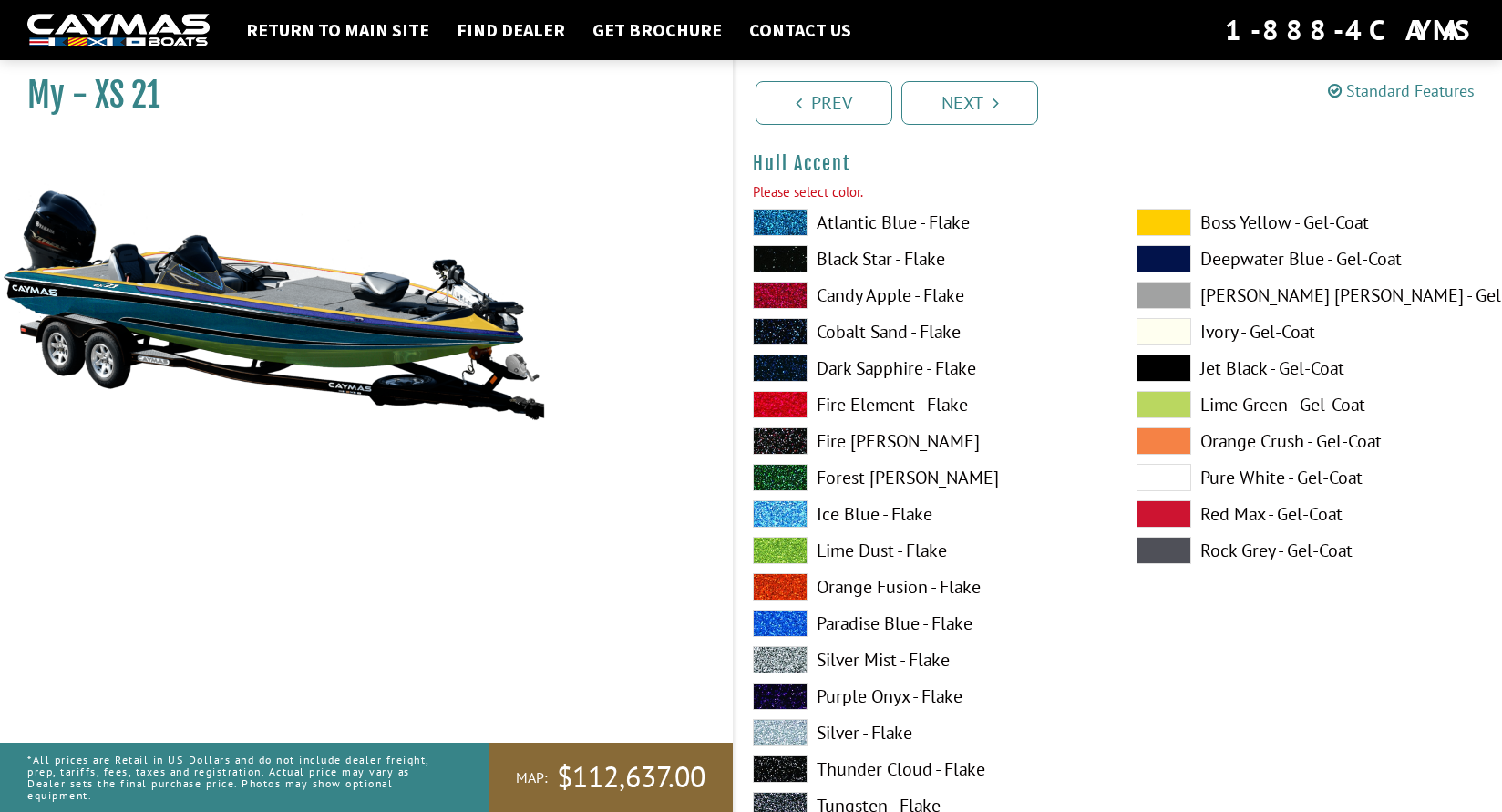
click at [780, 577] on span at bounding box center [779, 586] width 55 height 27
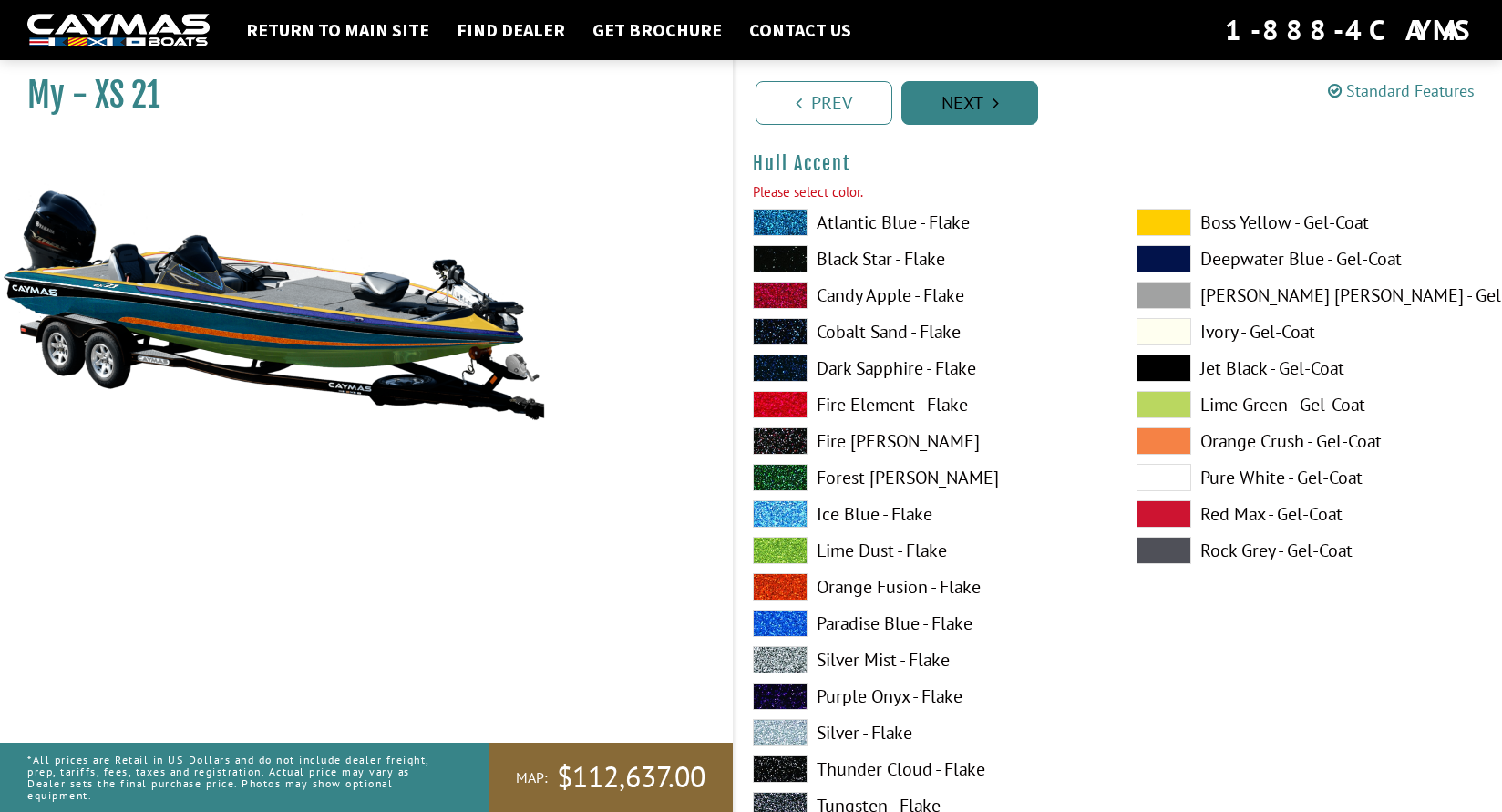
click at [985, 110] on link "Next" at bounding box center [970, 103] width 136 height 44
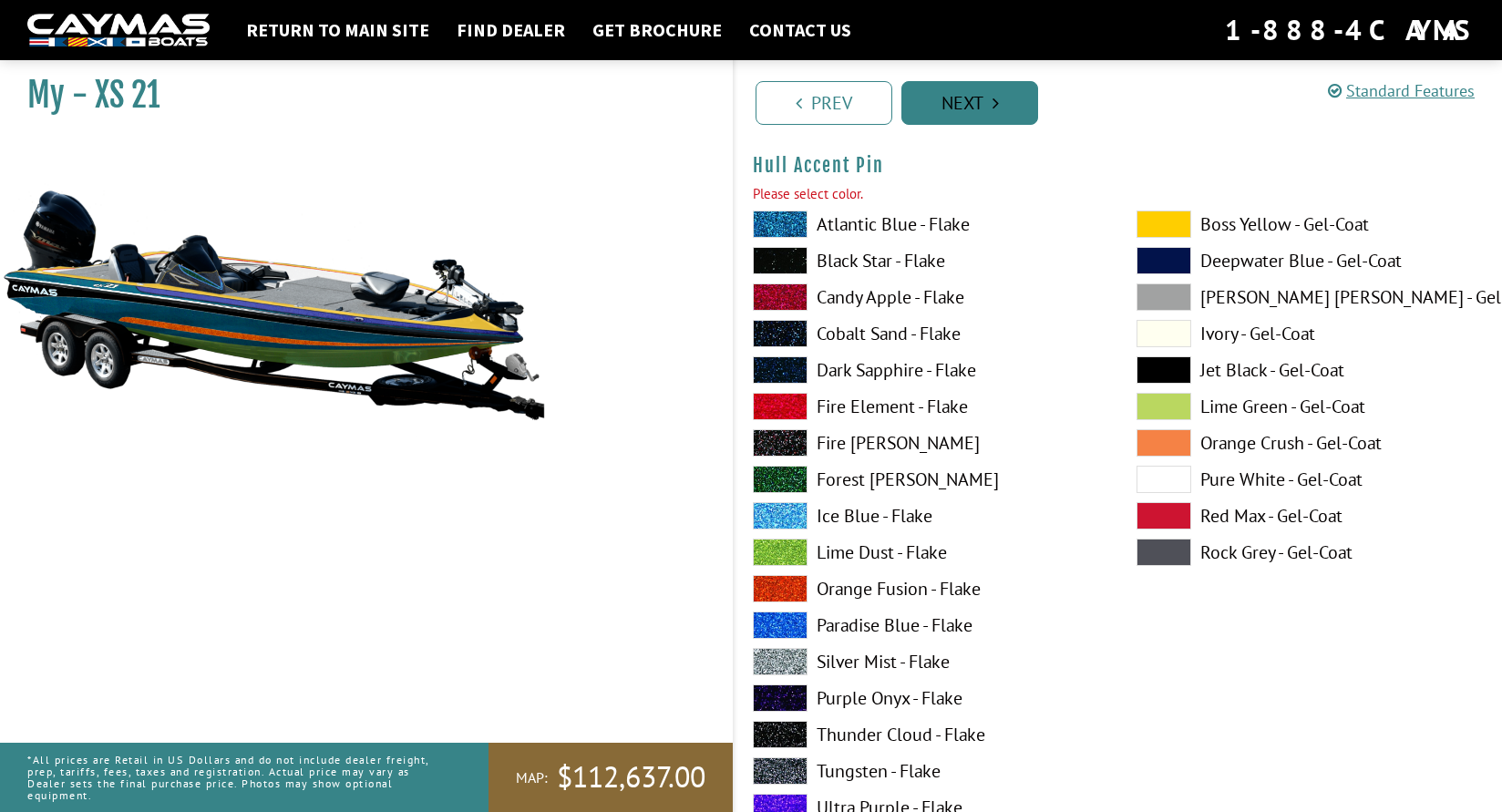
scroll to position [7476, 0]
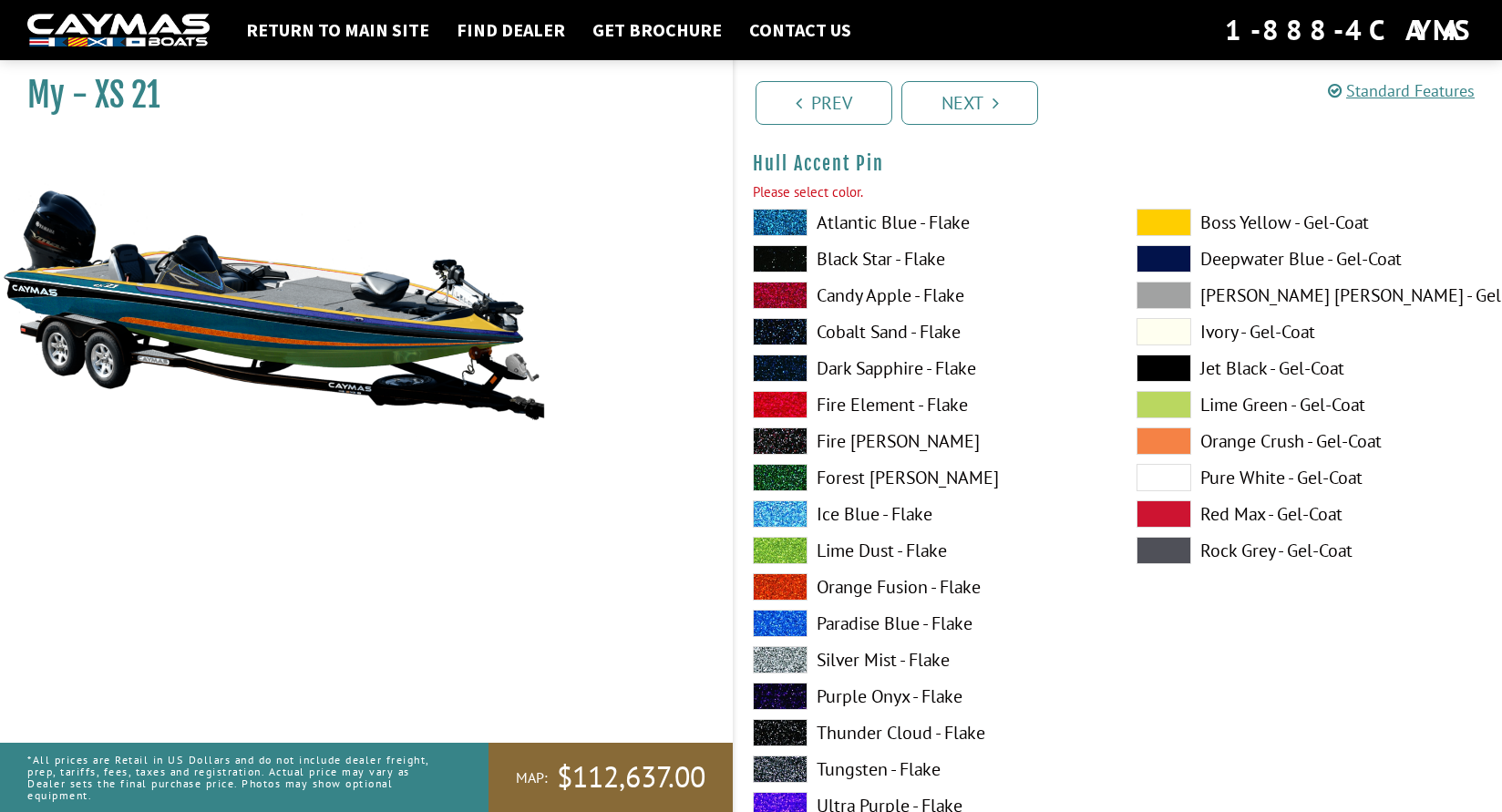
click at [782, 509] on span at bounding box center [779, 513] width 55 height 27
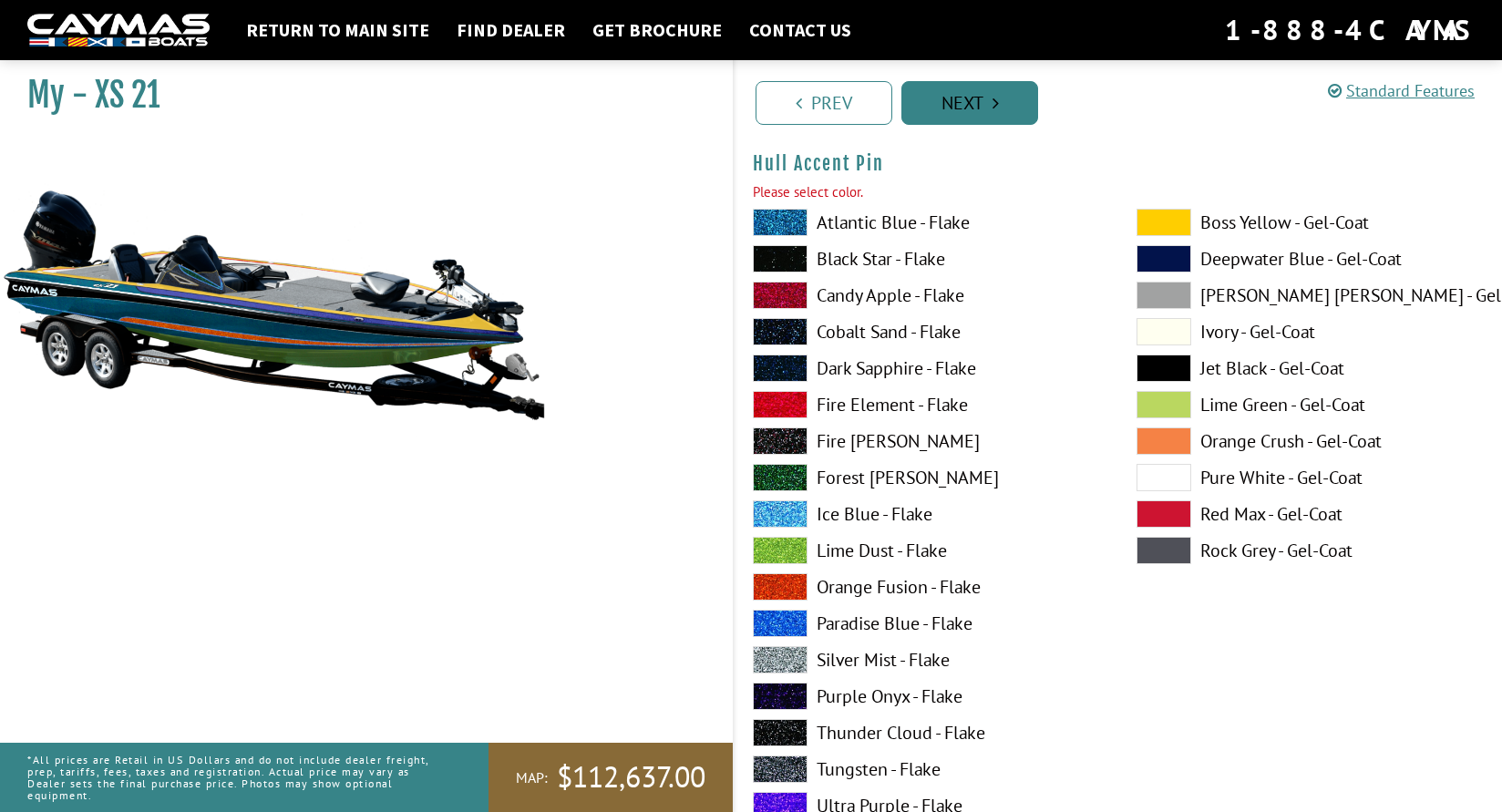
click at [952, 93] on link "Next" at bounding box center [970, 103] width 136 height 44
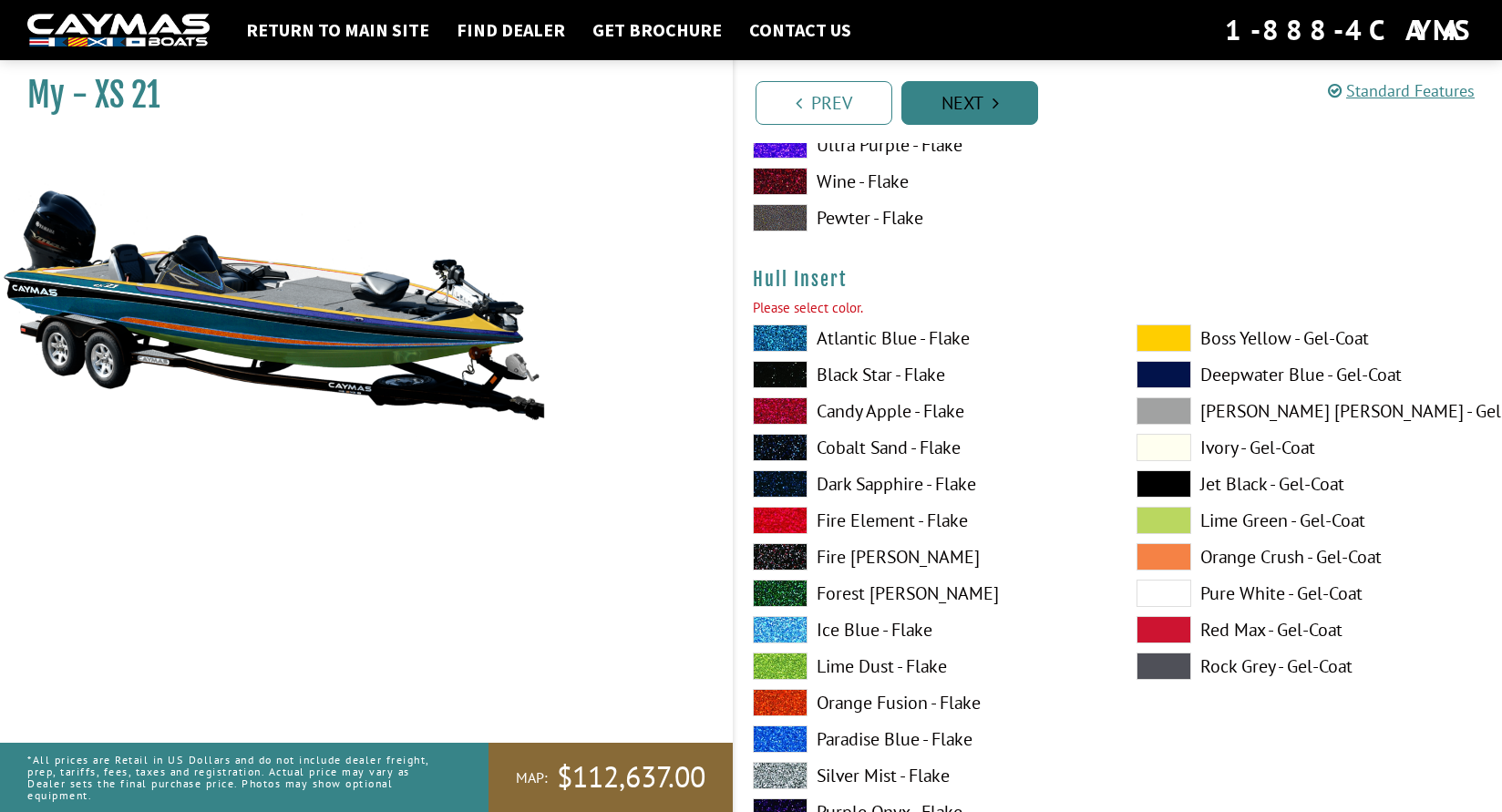
scroll to position [8226, 0]
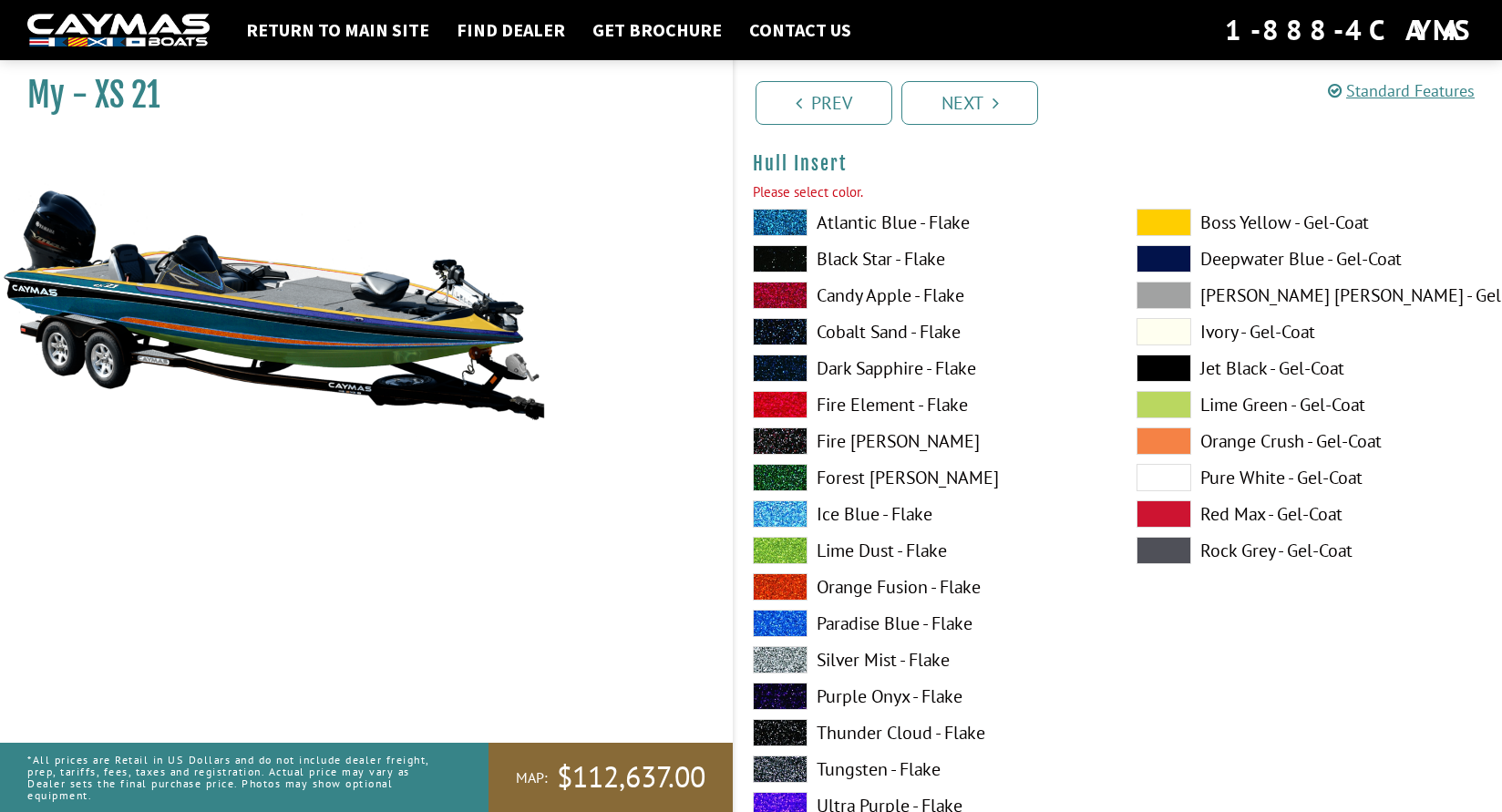
click at [1171, 373] on span at bounding box center [1164, 368] width 55 height 27
click at [1166, 226] on span at bounding box center [1164, 222] width 55 height 27
click at [1162, 437] on span at bounding box center [1164, 441] width 55 height 27
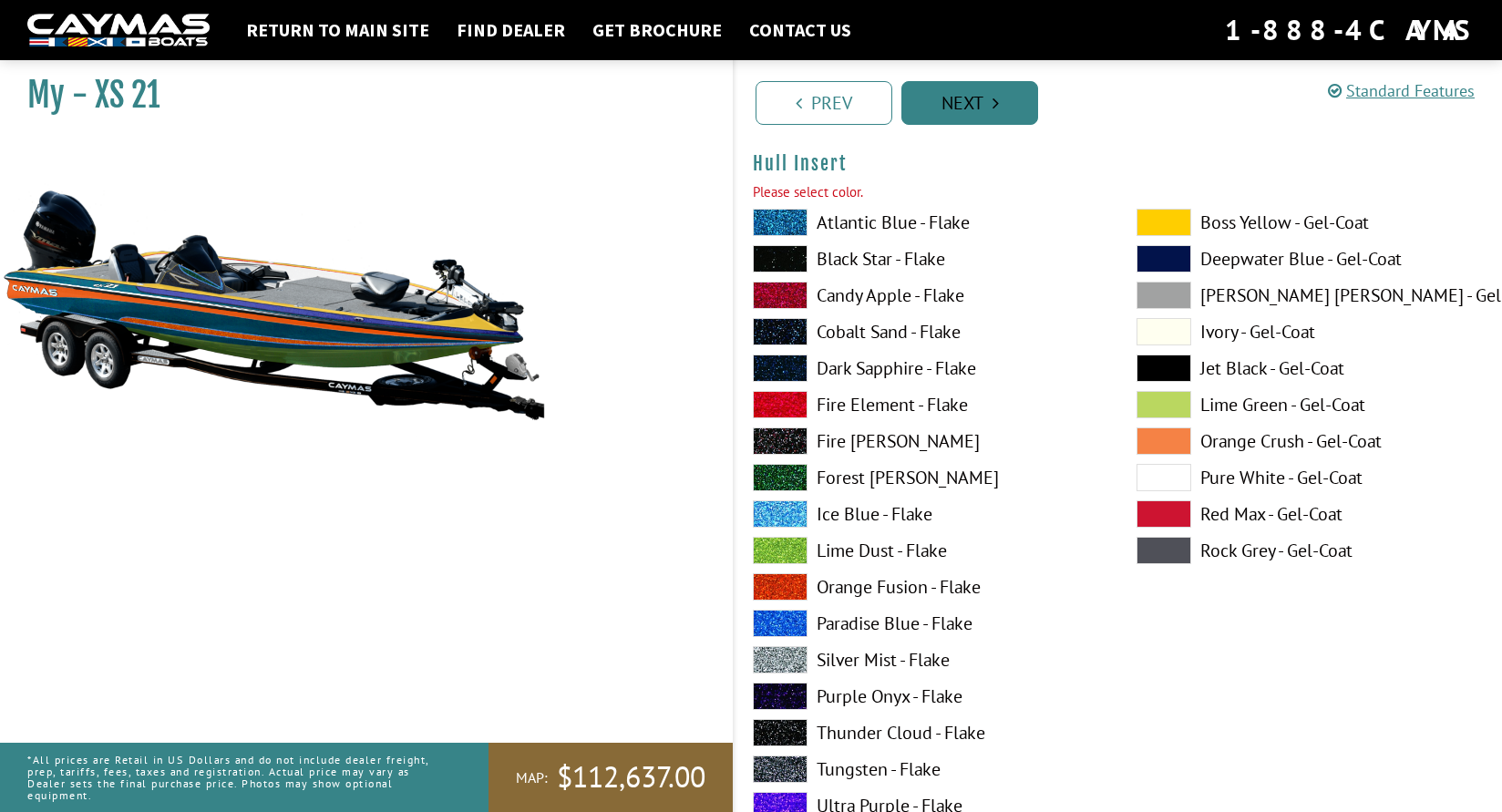
click at [998, 107] on icon "Pagination" at bounding box center [995, 104] width 7 height 19
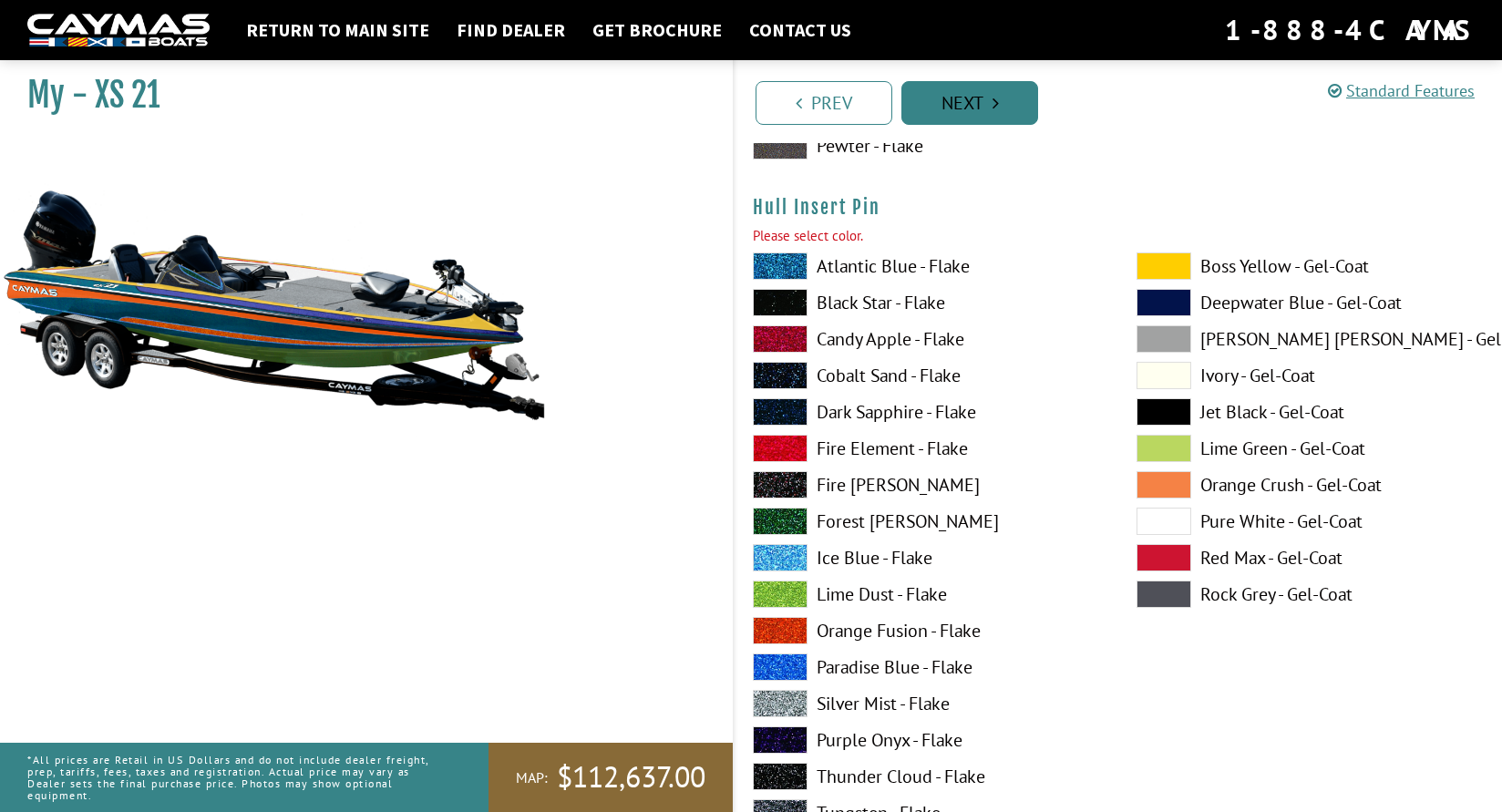
scroll to position [8976, 0]
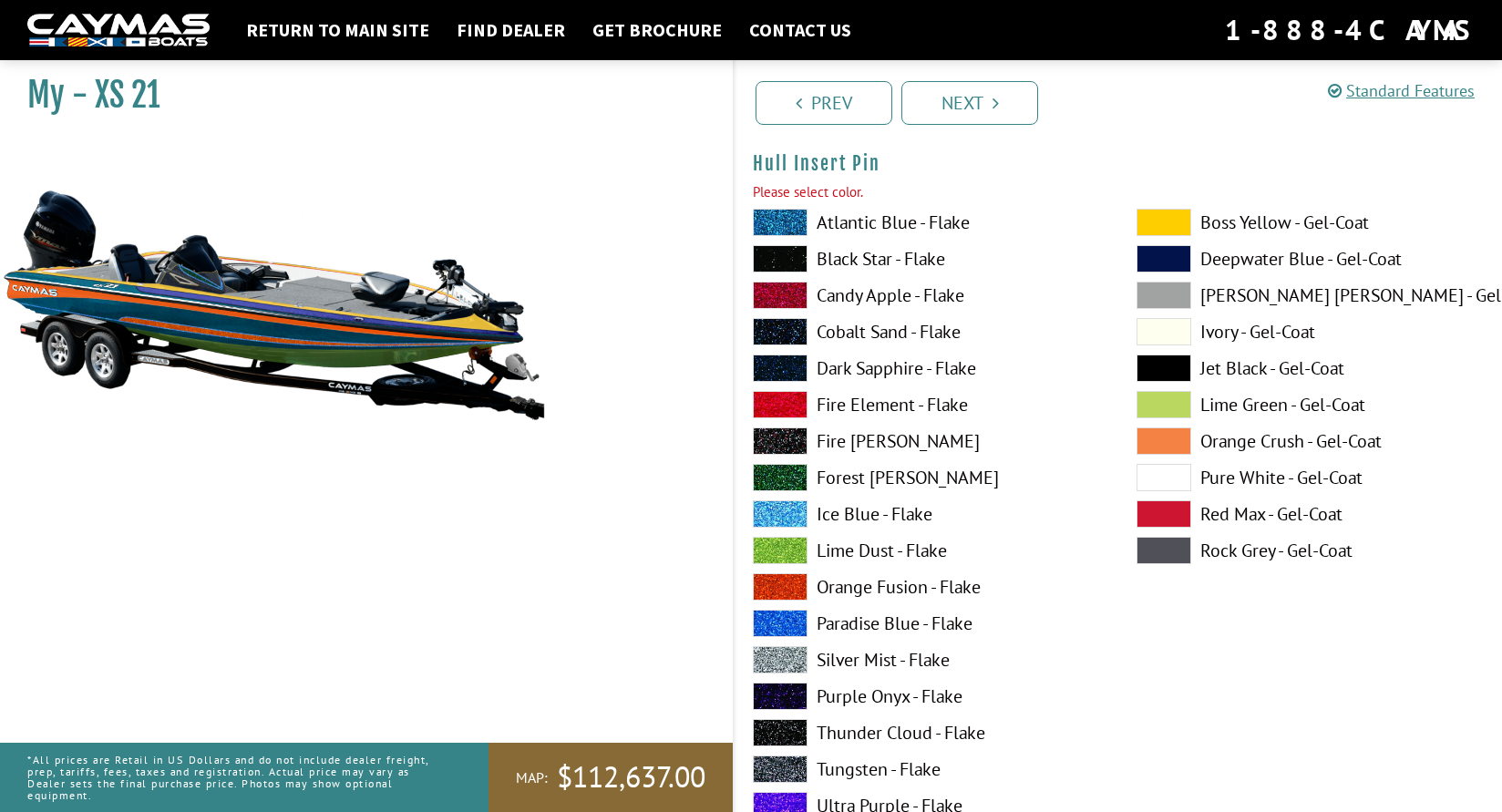
click at [780, 280] on div "Atlantic Blue - Flake Black Star - Flake Candy Apple - Flake Cobalt Sand - Flak…" at bounding box center [926, 555] width 384 height 693
click at [779, 284] on span at bounding box center [779, 295] width 55 height 27
click at [993, 89] on link "Next" at bounding box center [970, 103] width 136 height 44
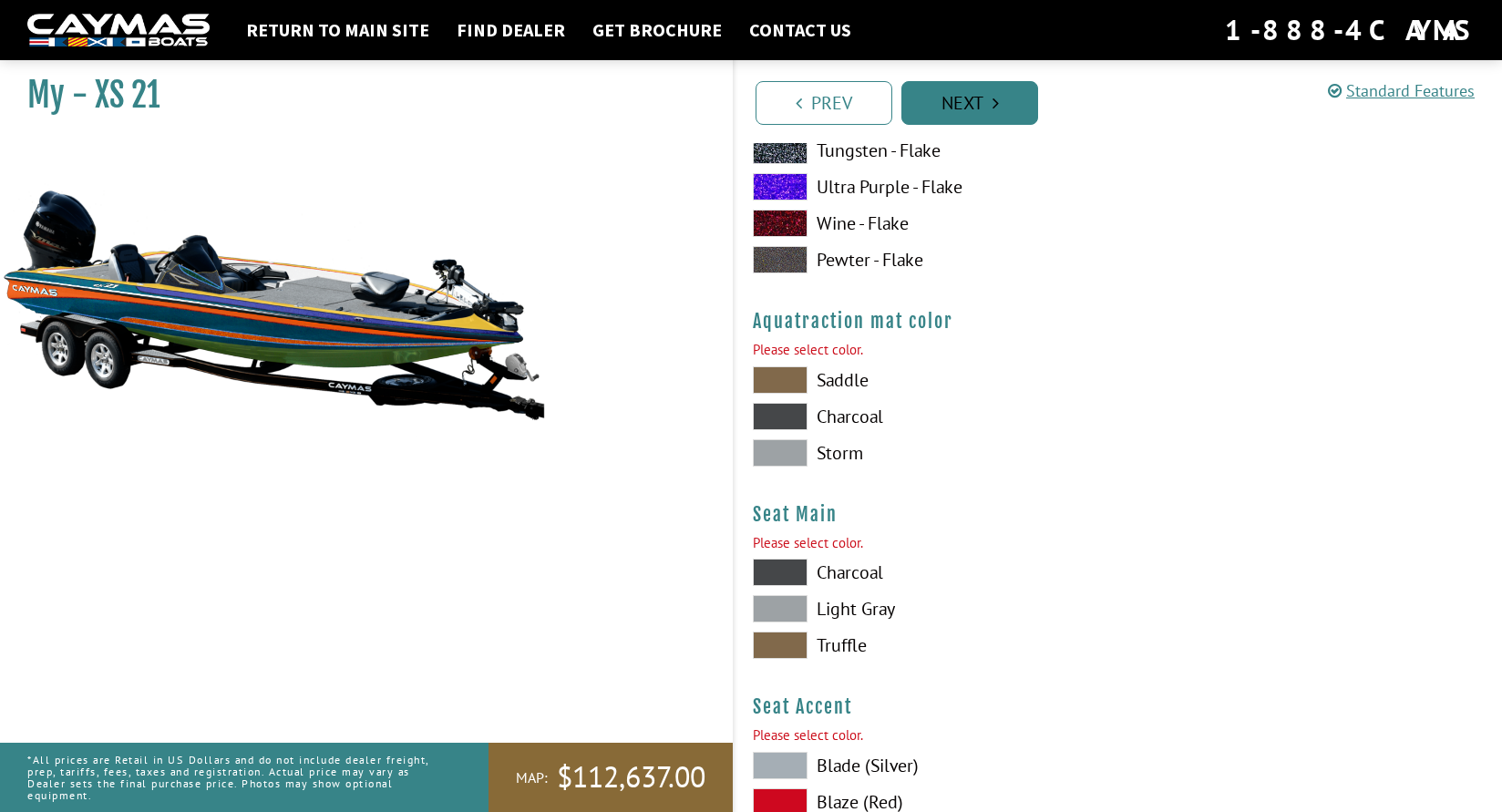
scroll to position [9726, 0]
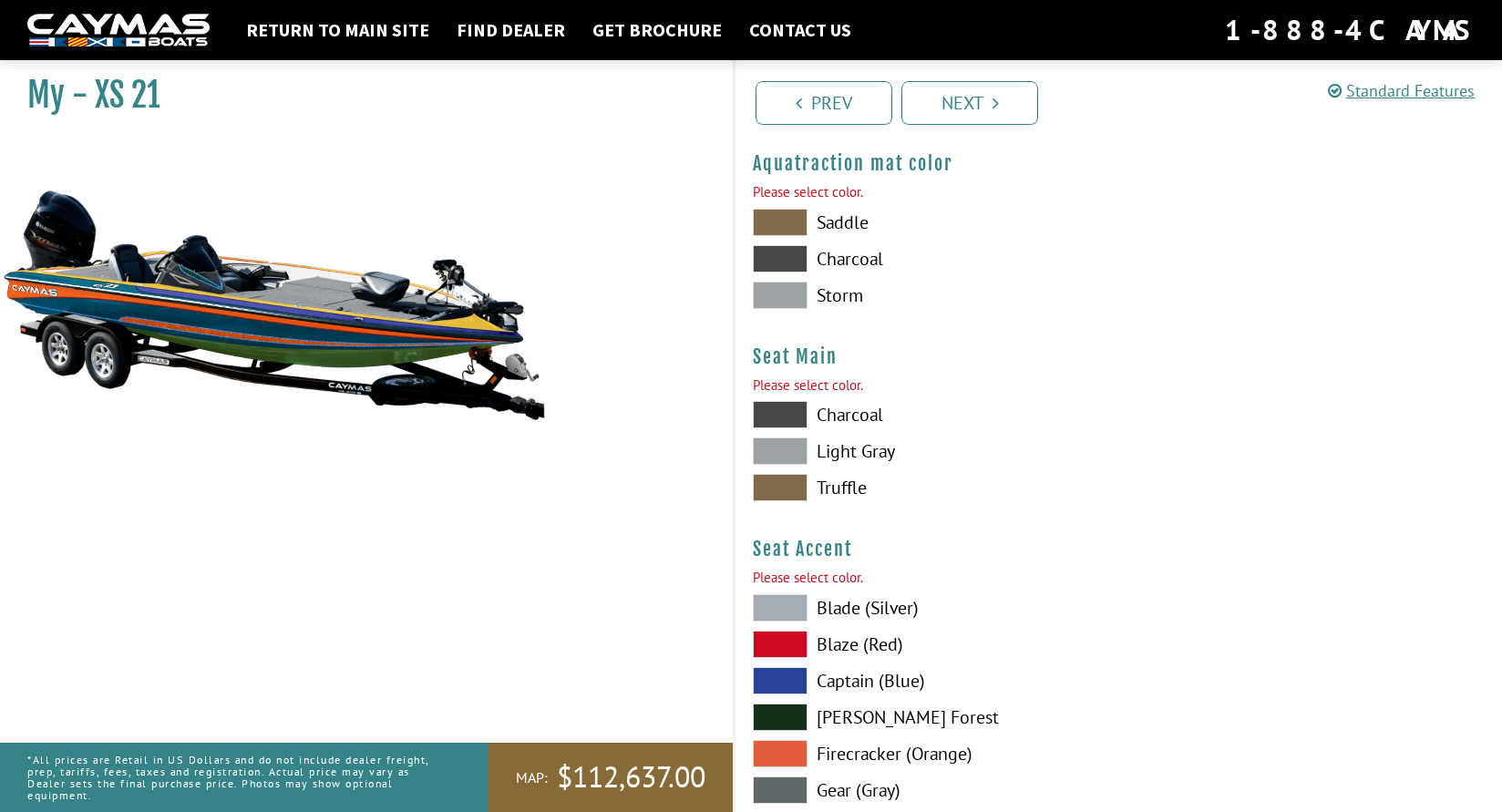
click at [785, 222] on span at bounding box center [779, 222] width 55 height 27
click at [787, 446] on span at bounding box center [779, 451] width 55 height 27
click at [793, 645] on span at bounding box center [779, 644] width 55 height 27
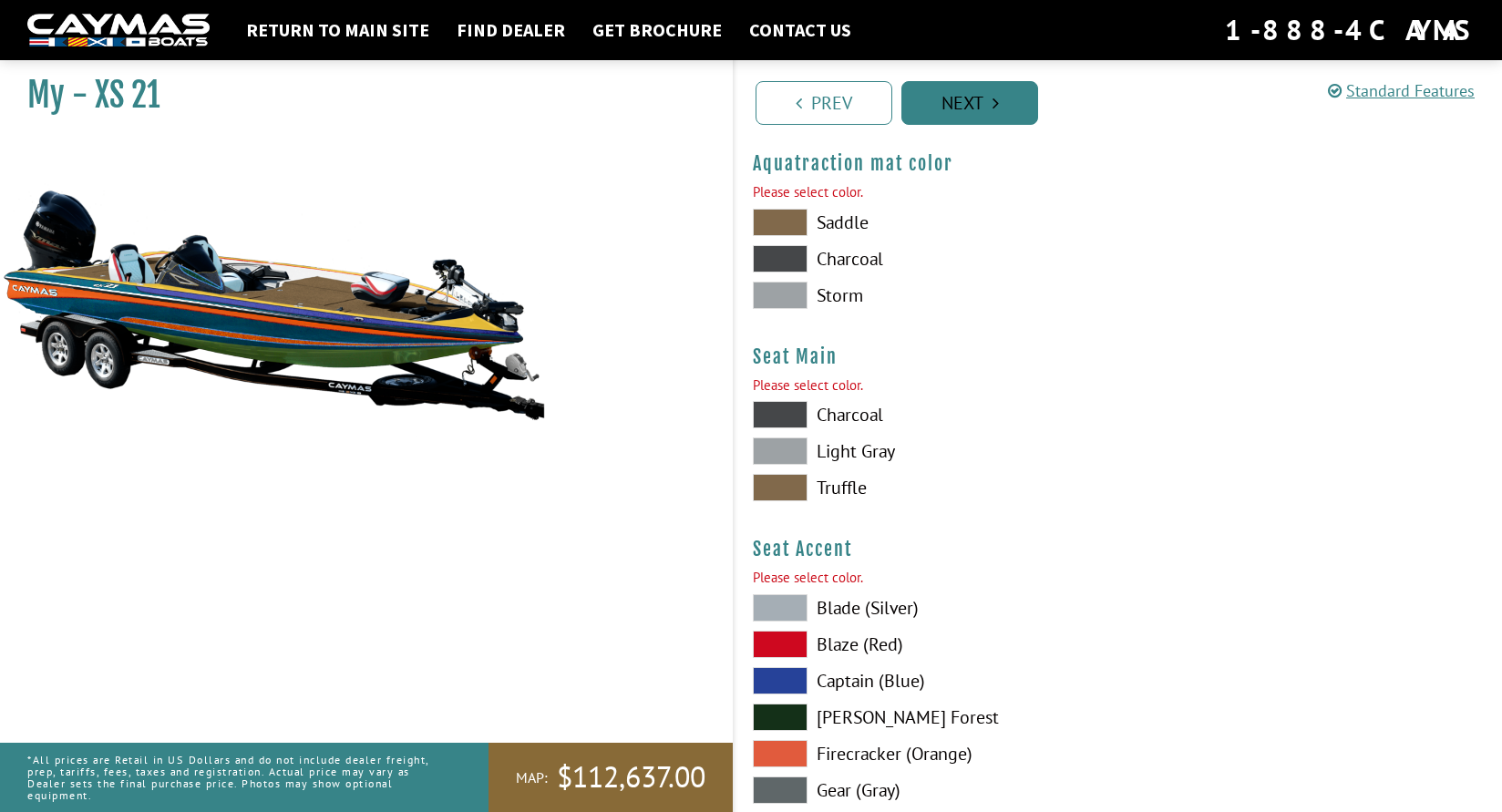
click at [962, 85] on link "Next" at bounding box center [970, 103] width 136 height 44
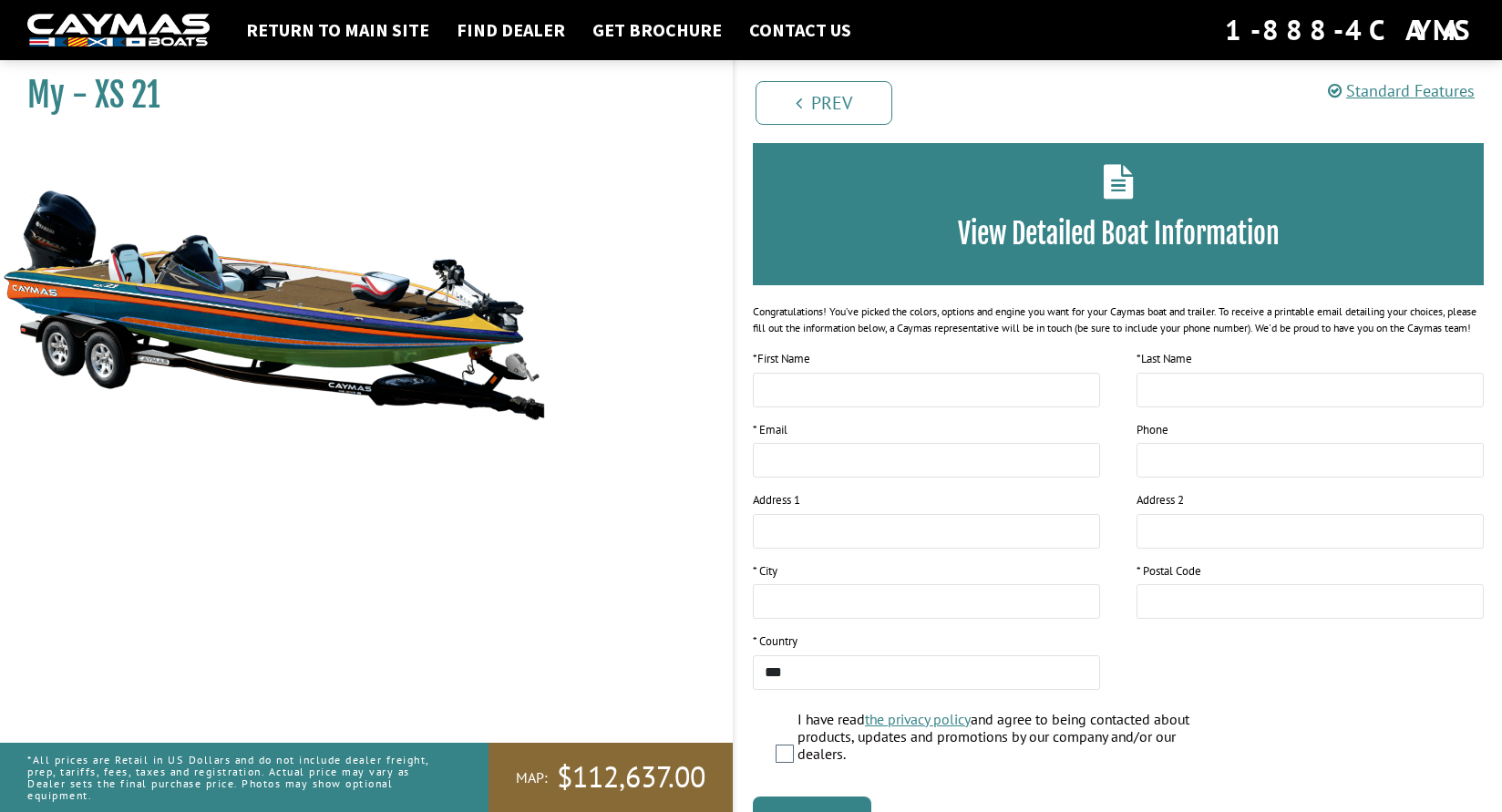
scroll to position [198, 0]
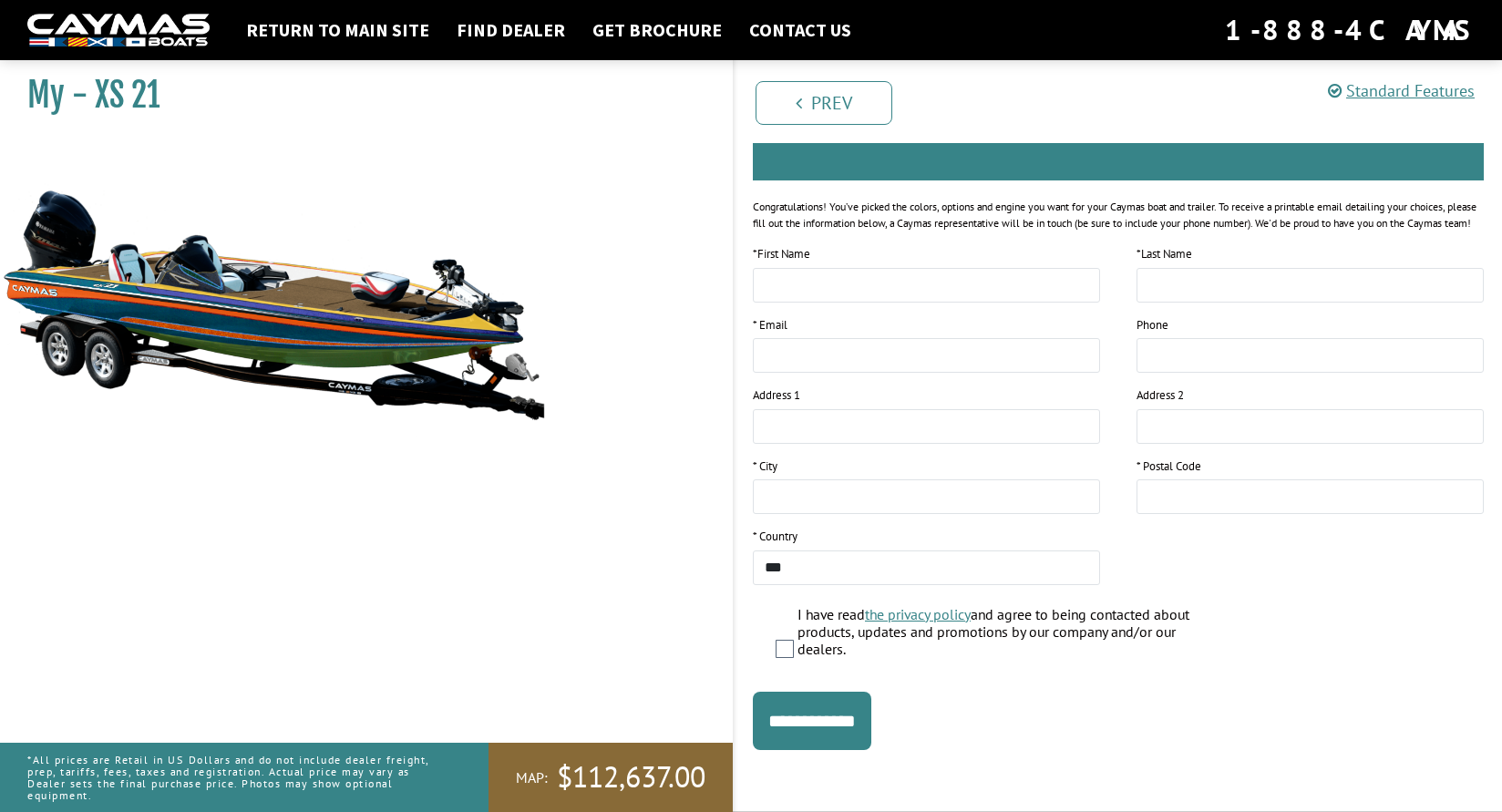
drag, startPoint x: 187, startPoint y: 290, endPoint x: 160, endPoint y: 381, distance: 94.9
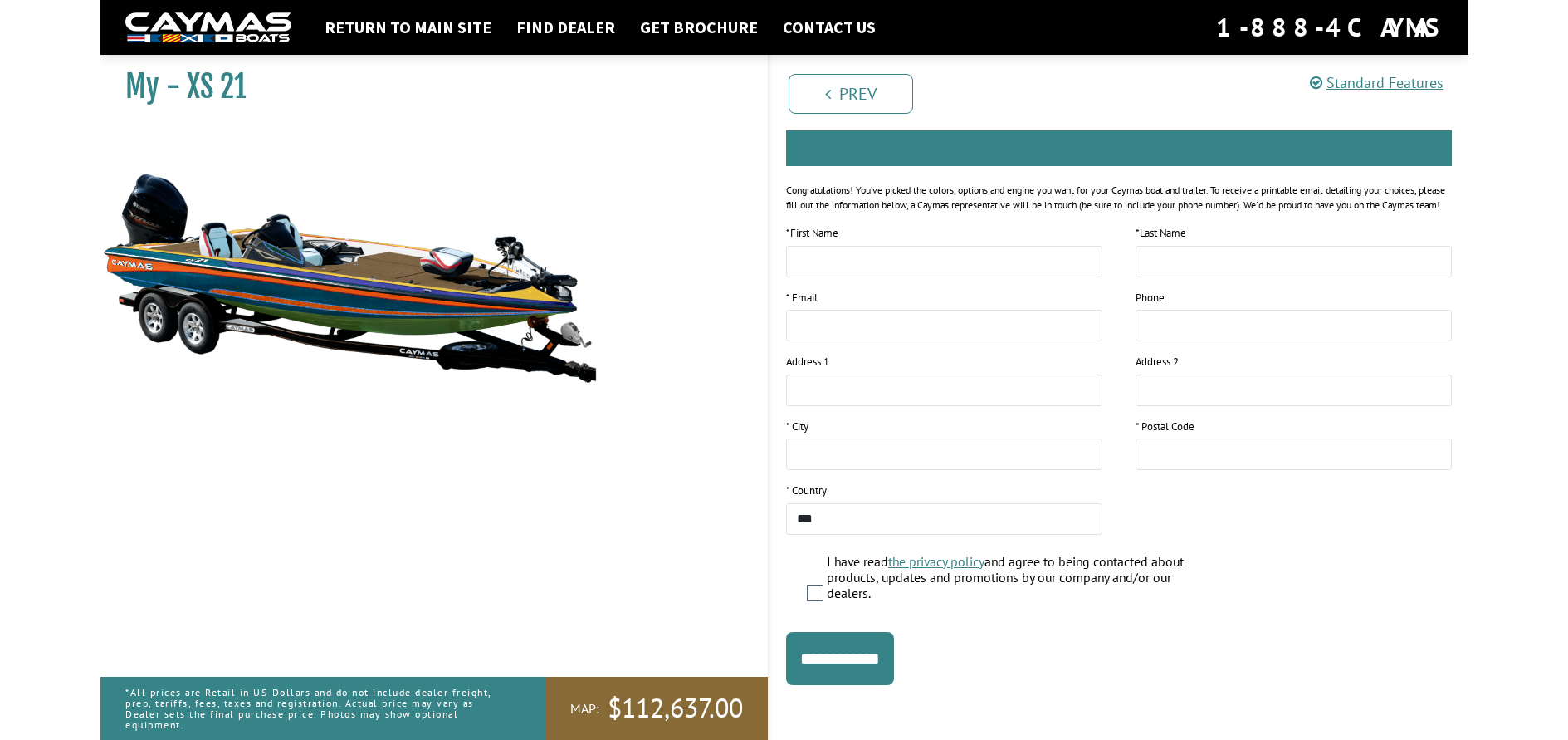
scroll to position [150, 0]
